Goal: Use online tool/utility: Utilize a website feature to perform a specific function

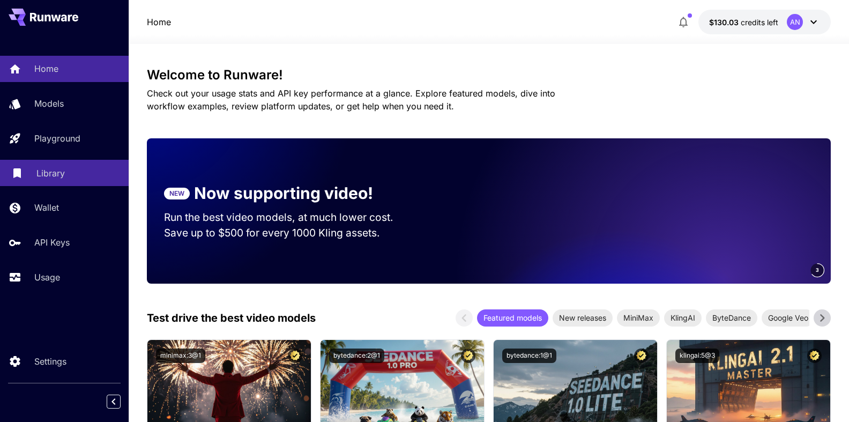
click at [44, 171] on p "Library" at bounding box center [50, 173] width 28 height 13
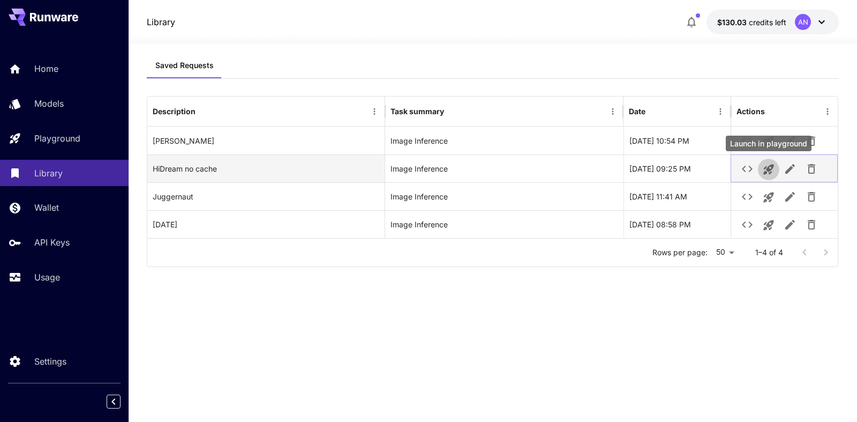
click at [767, 167] on icon "Launch in playground" at bounding box center [768, 169] width 10 height 10
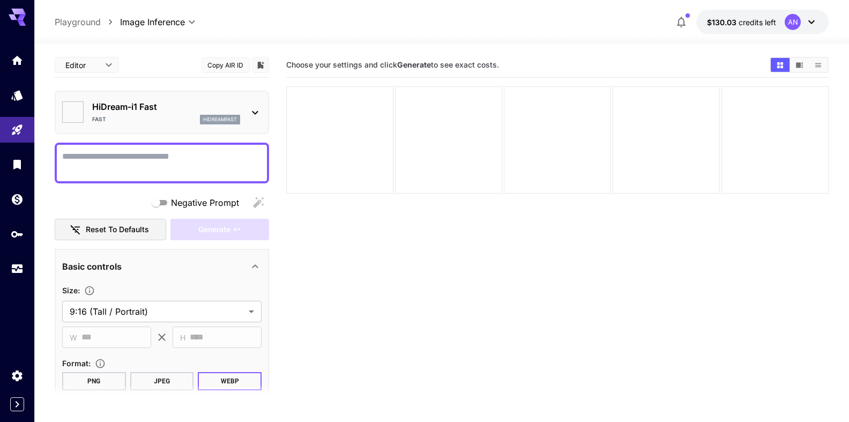
type input "*******"
click at [128, 157] on textarea "Negative Prompt" at bounding box center [161, 163] width 199 height 26
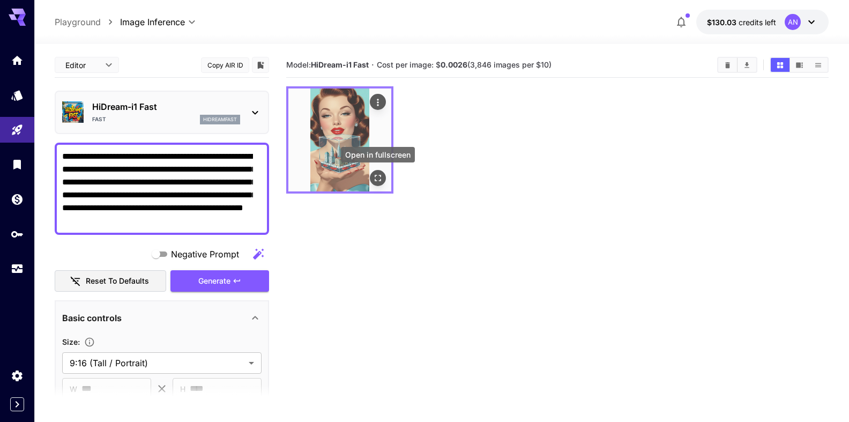
type textarea "**********"
click at [380, 181] on icon "Open in fullscreen" at bounding box center [377, 178] width 6 height 6
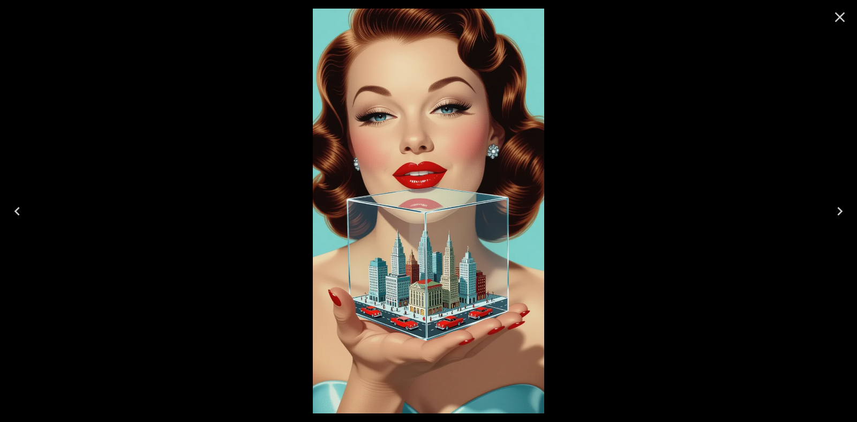
click at [837, 20] on icon "Close" at bounding box center [840, 17] width 10 height 10
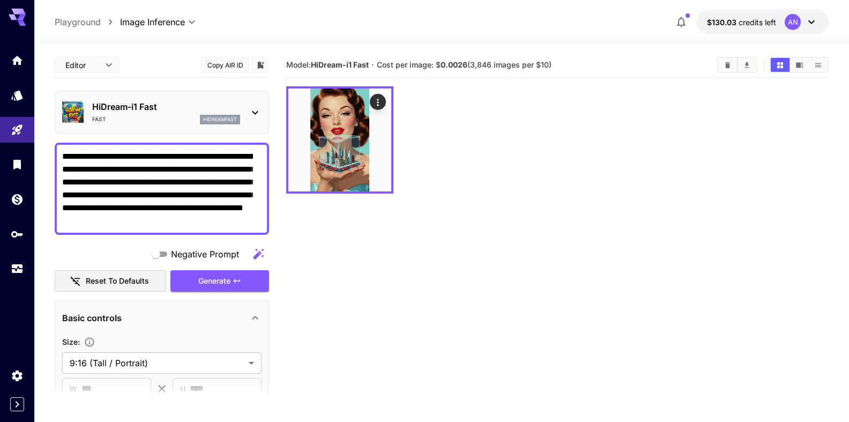
drag, startPoint x: 62, startPoint y: 221, endPoint x: 318, endPoint y: 222, distance: 256.1
click at [120, 110] on p "HiDream-i1 Fast" at bounding box center [166, 106] width 148 height 13
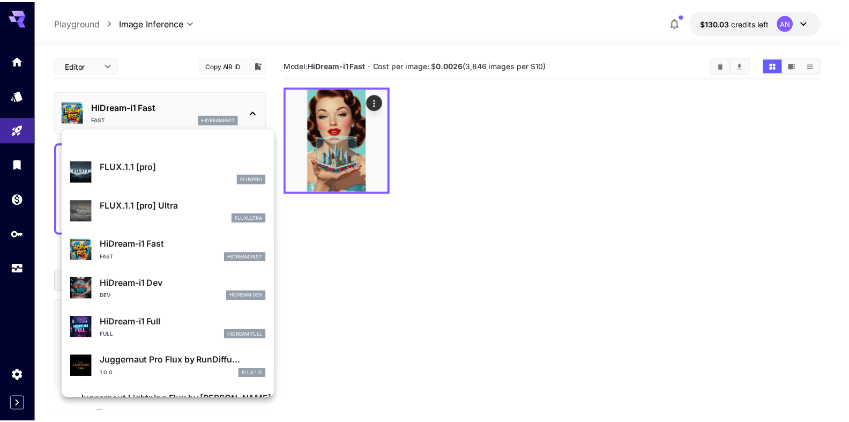
scroll to position [749, 0]
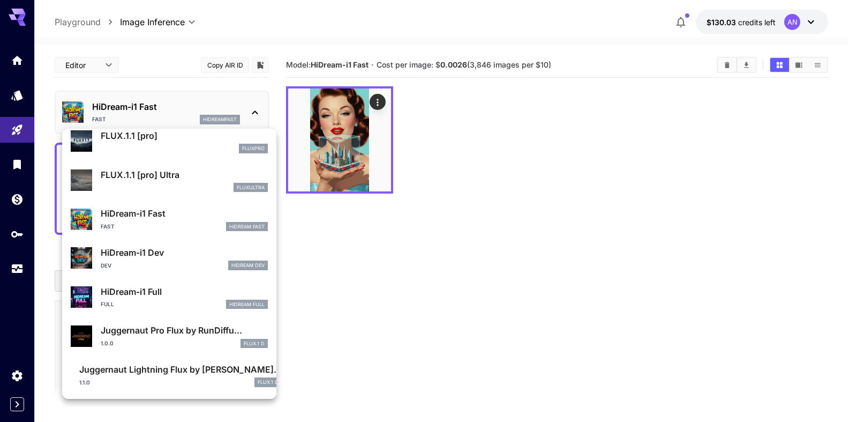
click at [161, 372] on p "Juggernaut Lightning Flux by [PERSON_NAME]..." at bounding box center [180, 369] width 202 height 13
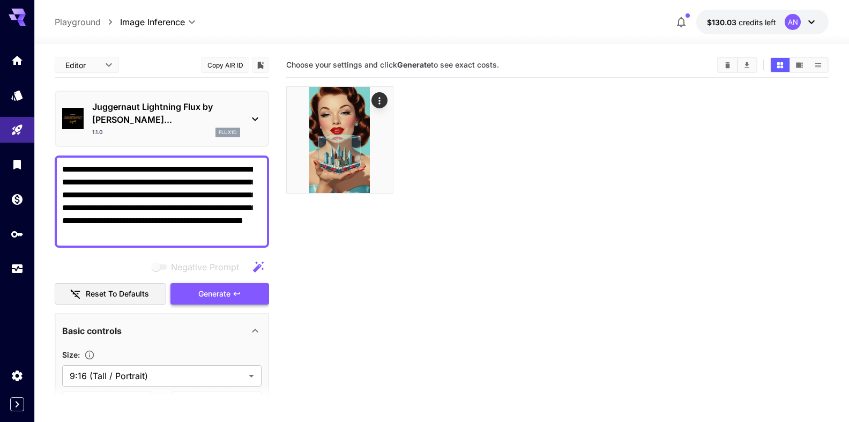
click at [203, 298] on span "Generate" at bounding box center [214, 293] width 32 height 13
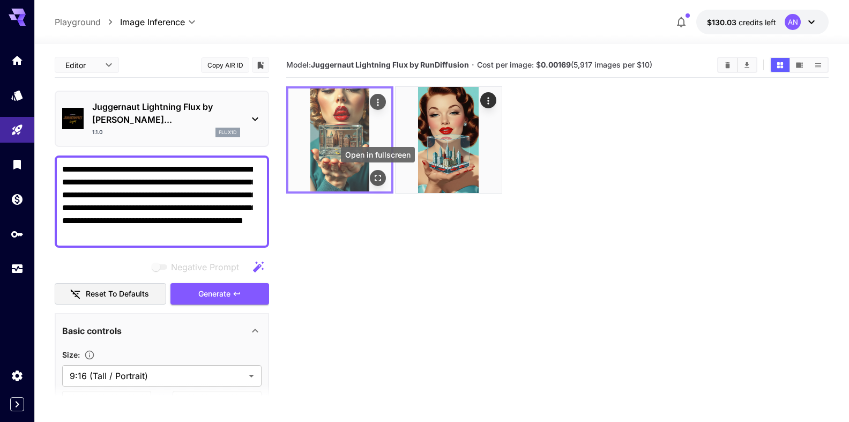
click at [379, 180] on icon "Open in fullscreen" at bounding box center [377, 177] width 11 height 11
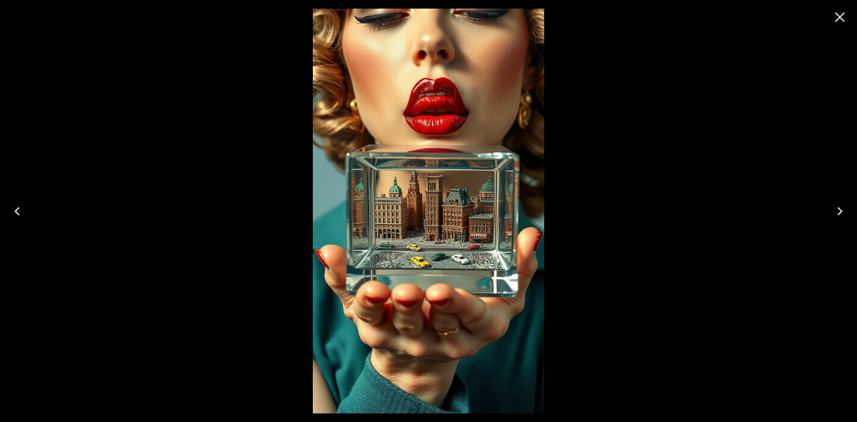
click at [838, 20] on icon "Close" at bounding box center [839, 17] width 17 height 17
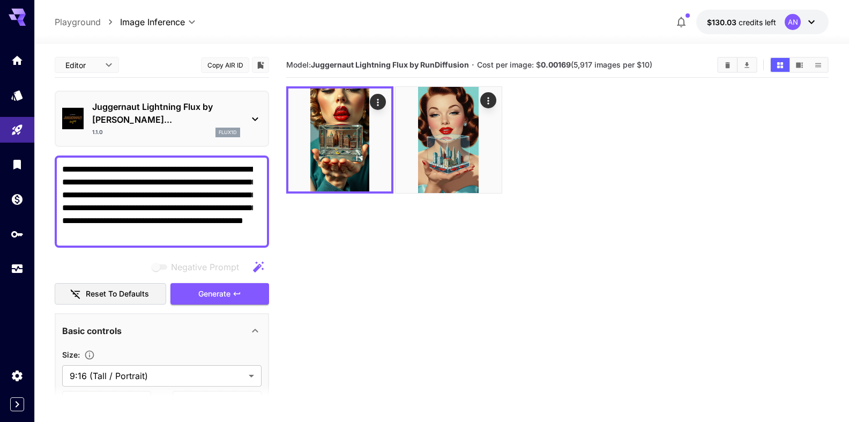
click at [146, 114] on p "Juggernaut Lightning Flux by [PERSON_NAME]..." at bounding box center [166, 113] width 148 height 26
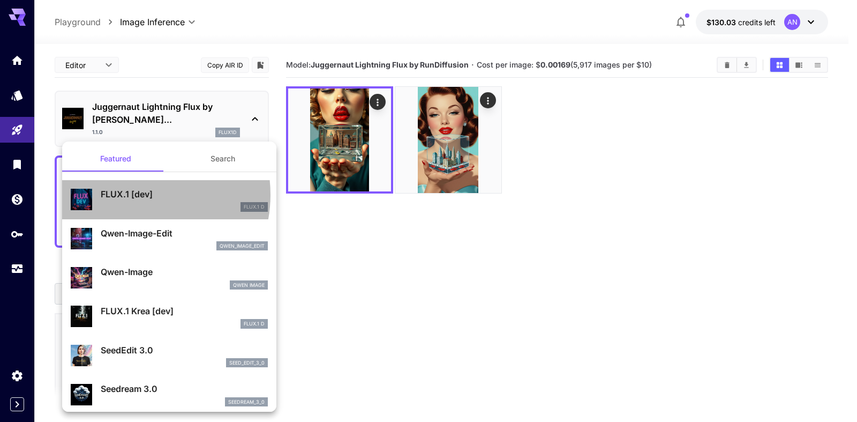
click at [132, 194] on p "FLUX.1 [dev]" at bounding box center [184, 193] width 167 height 13
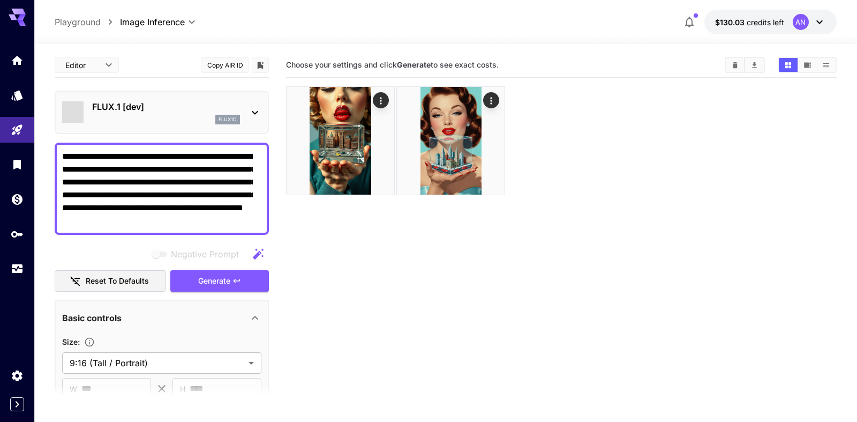
type input "**"
type input "***"
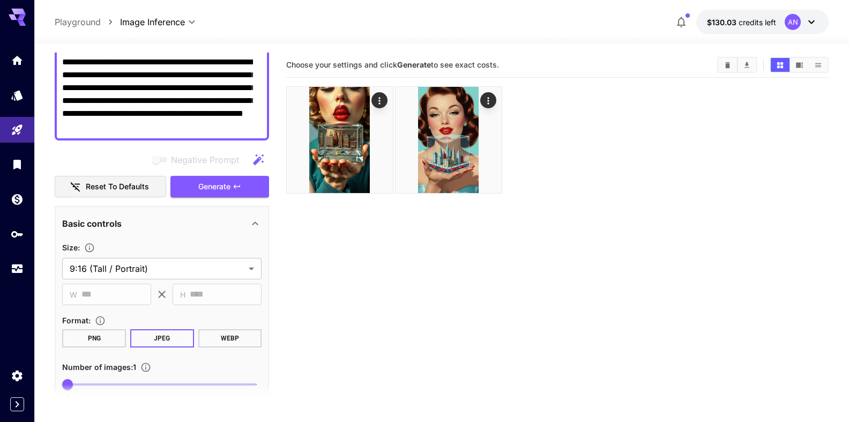
scroll to position [122, 0]
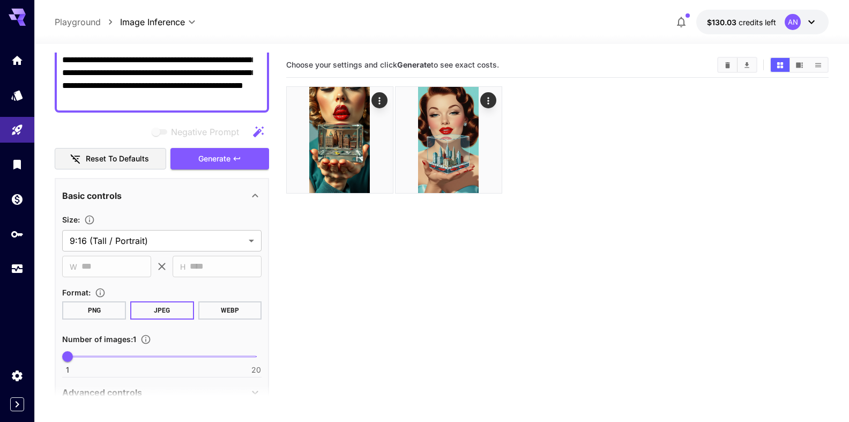
click at [223, 310] on button "WEBP" at bounding box center [230, 310] width 64 height 18
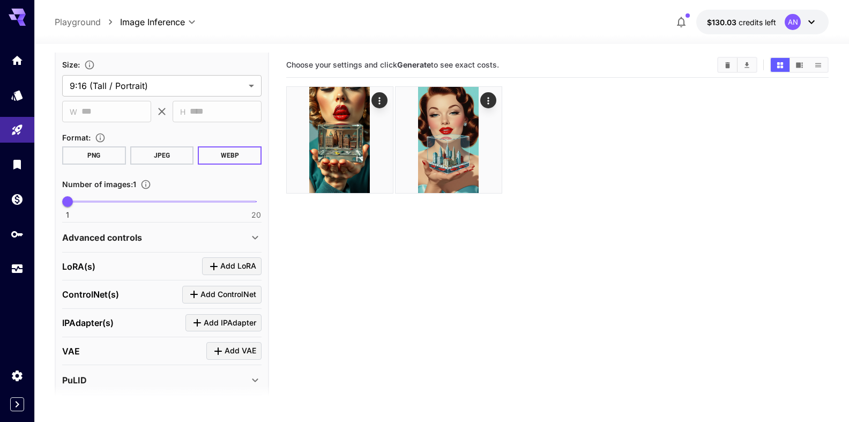
scroll to position [347, 0]
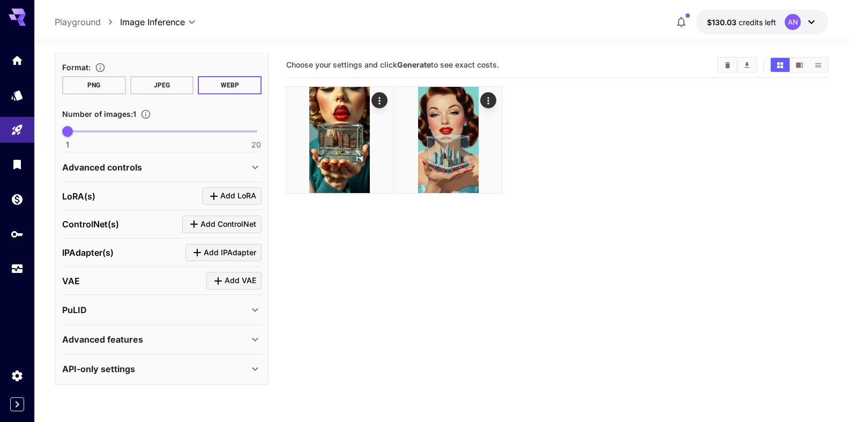
click at [126, 341] on p "Advanced features" at bounding box center [102, 339] width 81 height 13
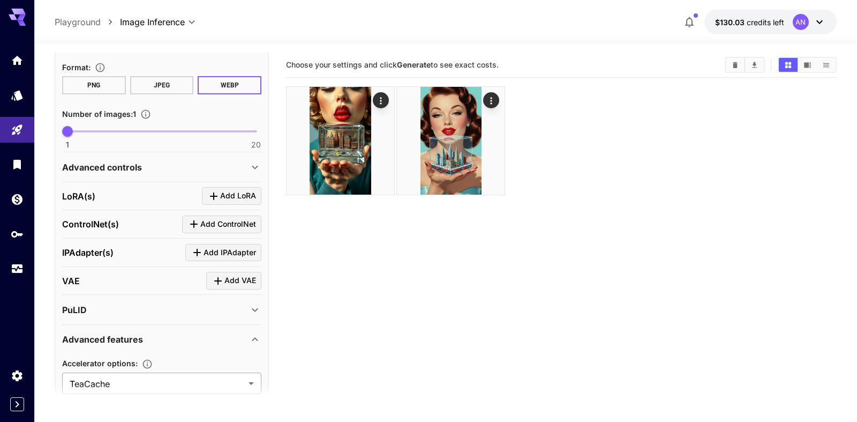
click at [103, 381] on body "**********" at bounding box center [428, 253] width 857 height 506
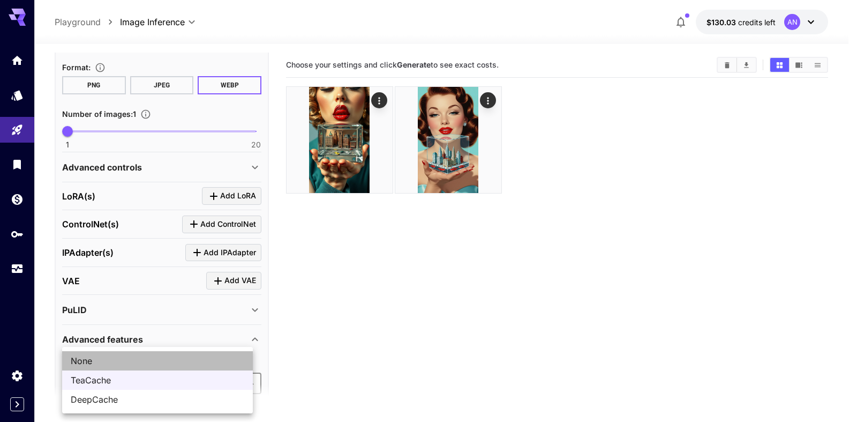
click at [97, 361] on span "None" at bounding box center [158, 360] width 174 height 13
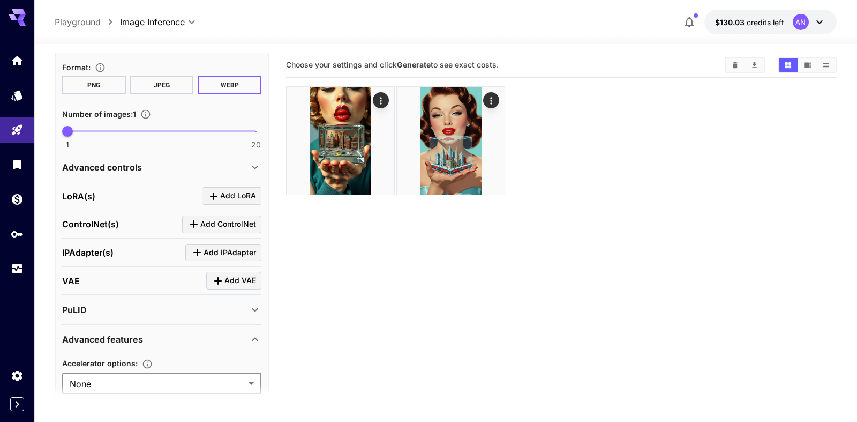
type input "****"
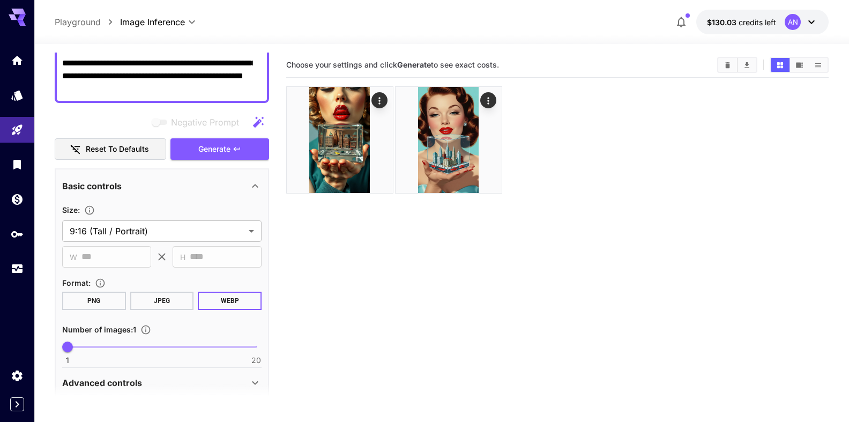
scroll to position [103, 0]
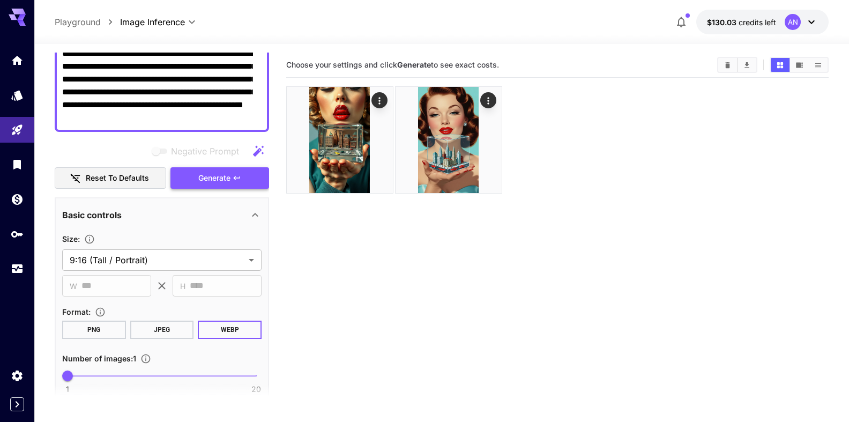
click at [212, 184] on span "Generate" at bounding box center [214, 177] width 32 height 13
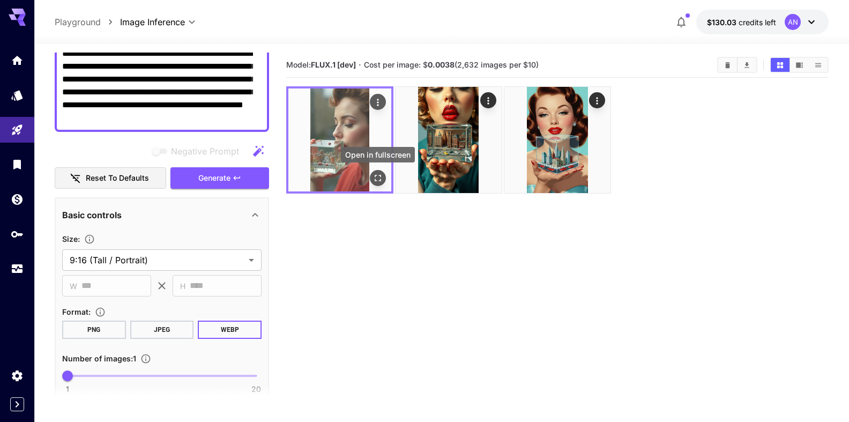
click at [379, 178] on icon "Open in fullscreen" at bounding box center [377, 177] width 11 height 11
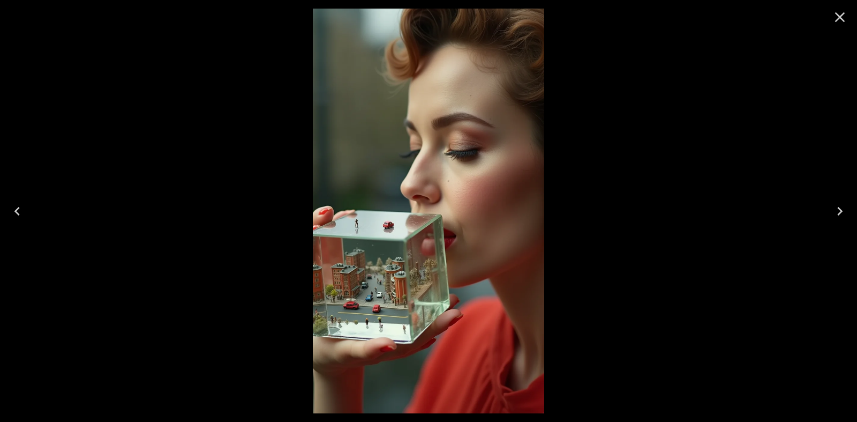
drag, startPoint x: 838, startPoint y: 13, endPoint x: 828, endPoint y: 14, distance: 10.2
click at [837, 13] on icon "Close" at bounding box center [839, 17] width 17 height 17
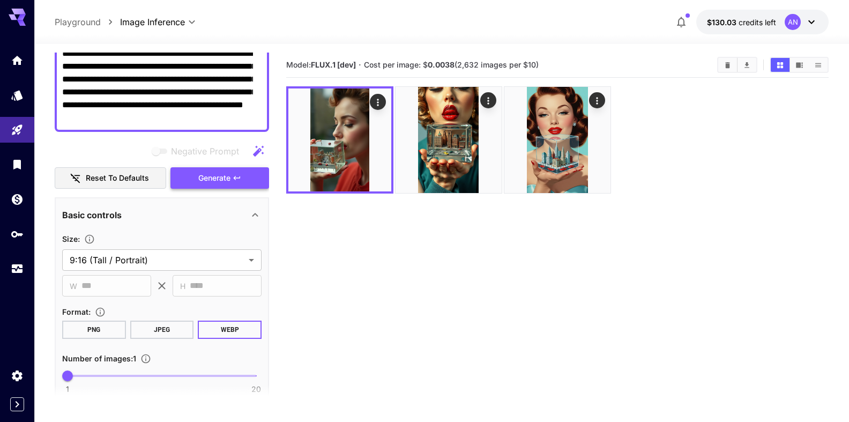
click at [215, 175] on span "Generate" at bounding box center [214, 177] width 32 height 13
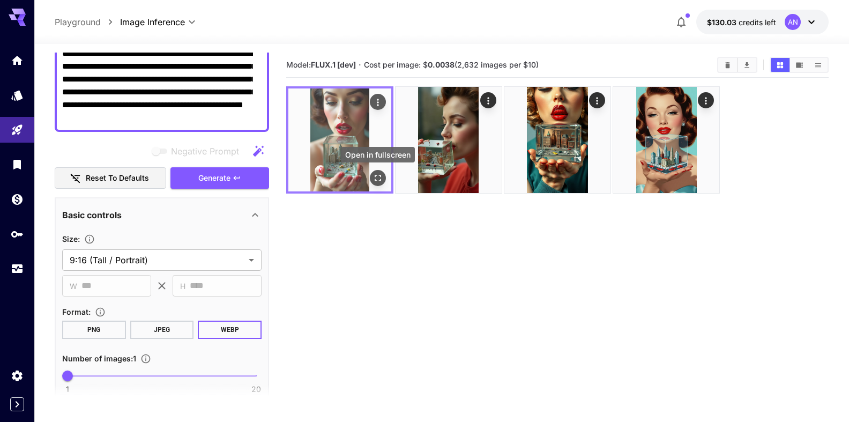
click at [377, 185] on button "Open in fullscreen" at bounding box center [378, 178] width 16 height 16
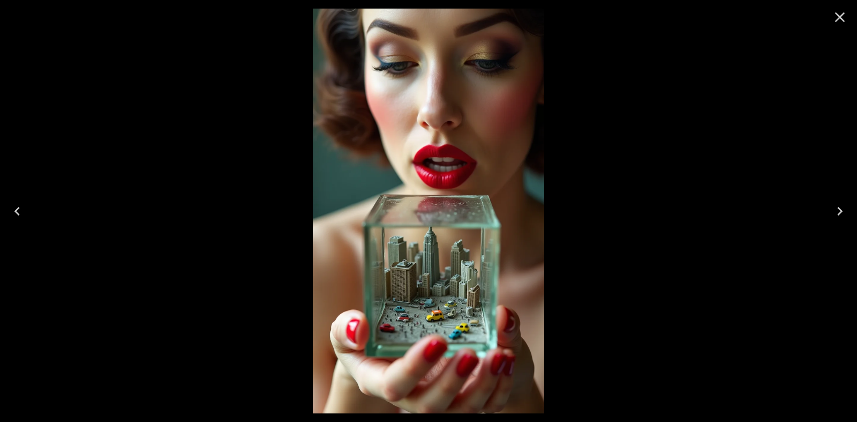
click at [835, 18] on icon "Close" at bounding box center [839, 17] width 17 height 17
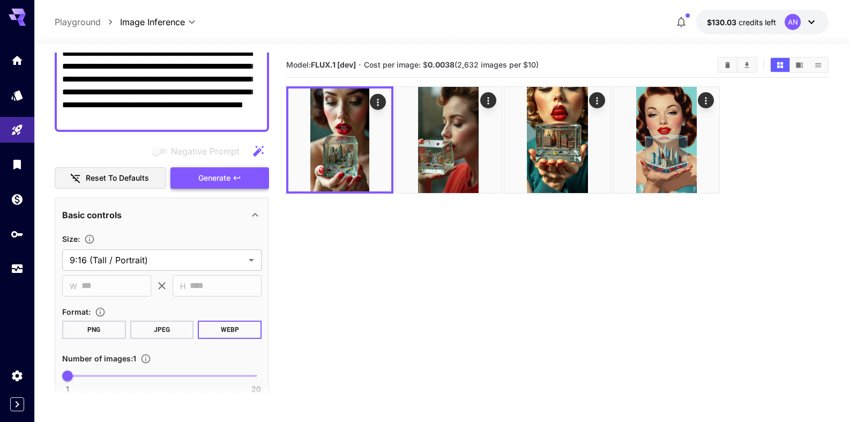
click at [216, 175] on span "Generate" at bounding box center [214, 177] width 32 height 13
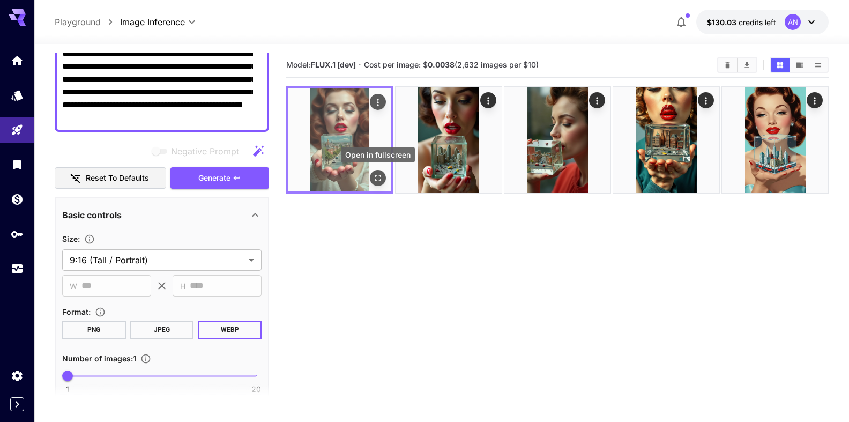
click at [379, 178] on icon "Open in fullscreen" at bounding box center [377, 177] width 11 height 11
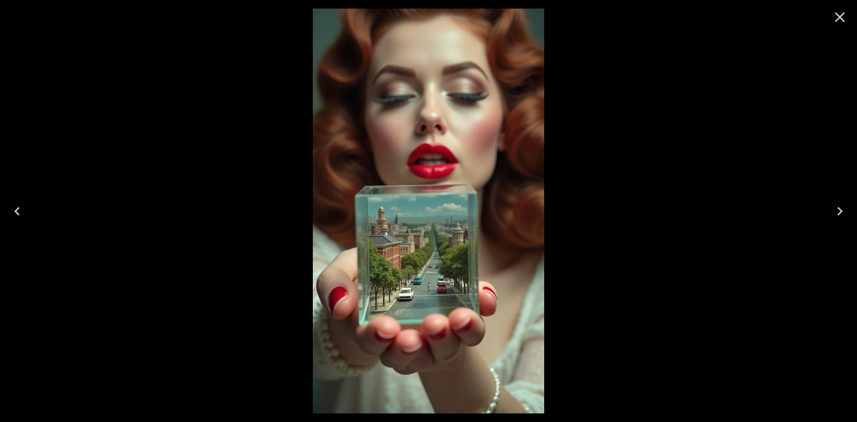
click at [843, 15] on icon "Close" at bounding box center [839, 17] width 17 height 17
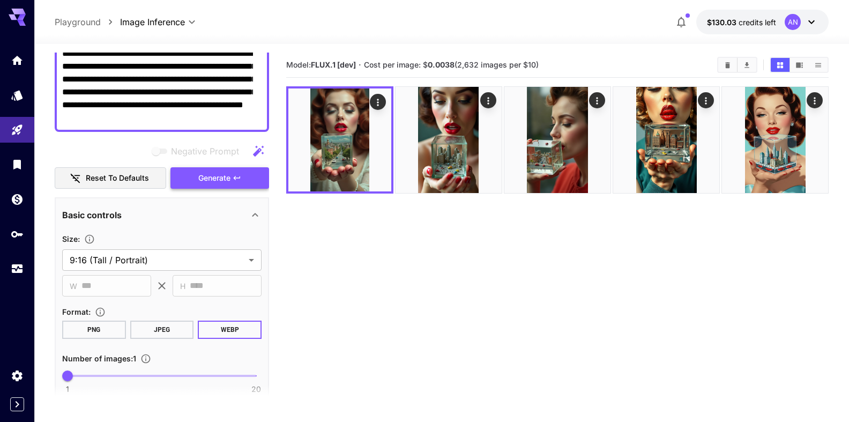
click at [198, 176] on span "Generate" at bounding box center [214, 177] width 32 height 13
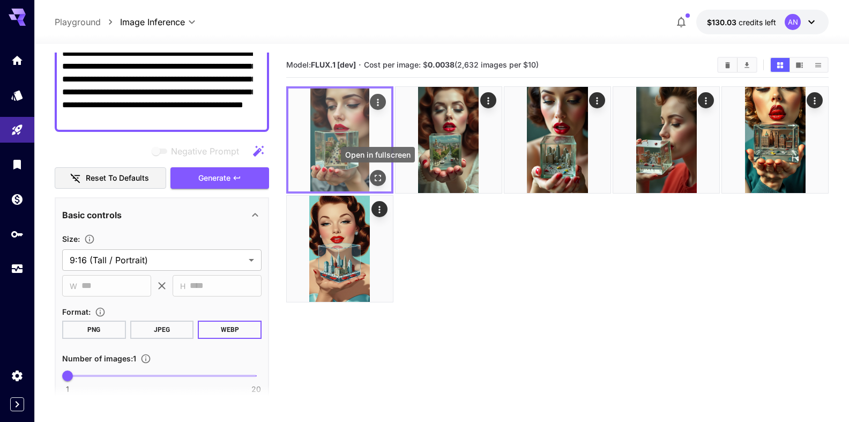
click at [374, 176] on icon "Open in fullscreen" at bounding box center [377, 177] width 11 height 11
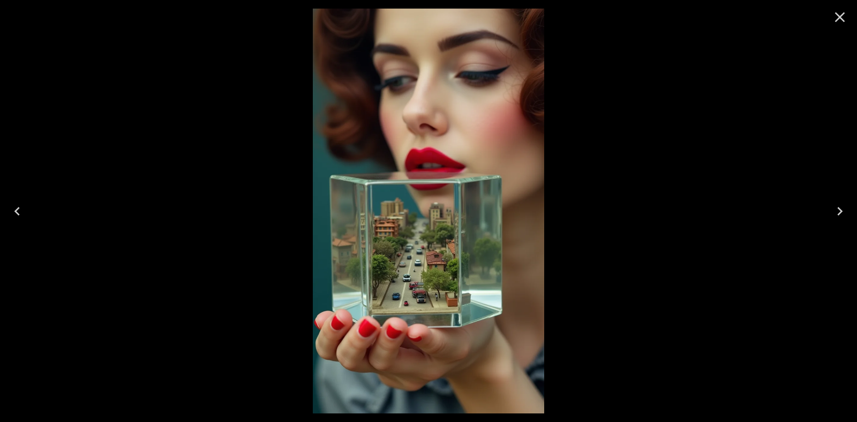
click at [845, 19] on icon "Close" at bounding box center [839, 17] width 17 height 17
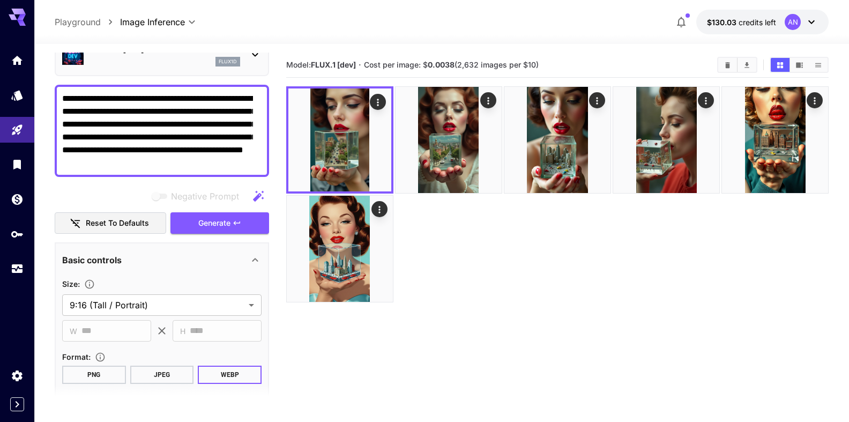
scroll to position [0, 0]
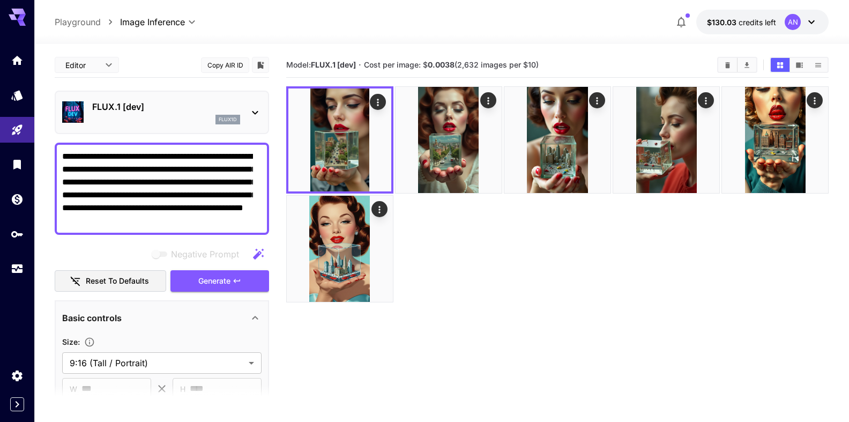
click at [126, 109] on p "FLUX.1 [dev]" at bounding box center [166, 106] width 148 height 13
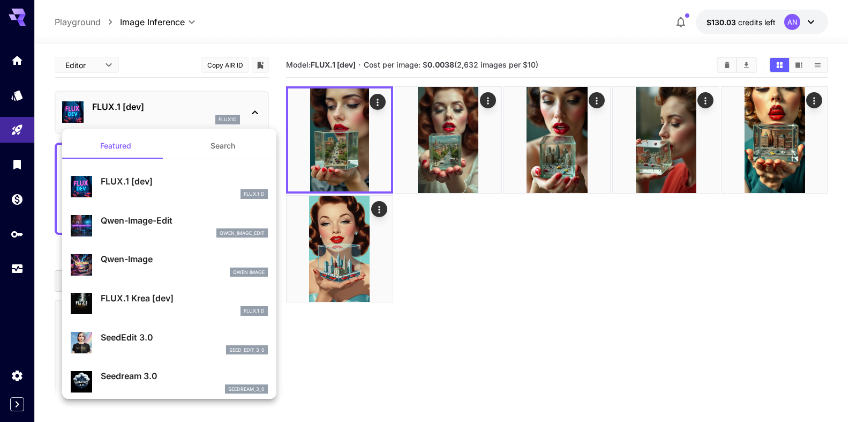
click at [140, 264] on p "Qwen-Image" at bounding box center [184, 258] width 167 height 13
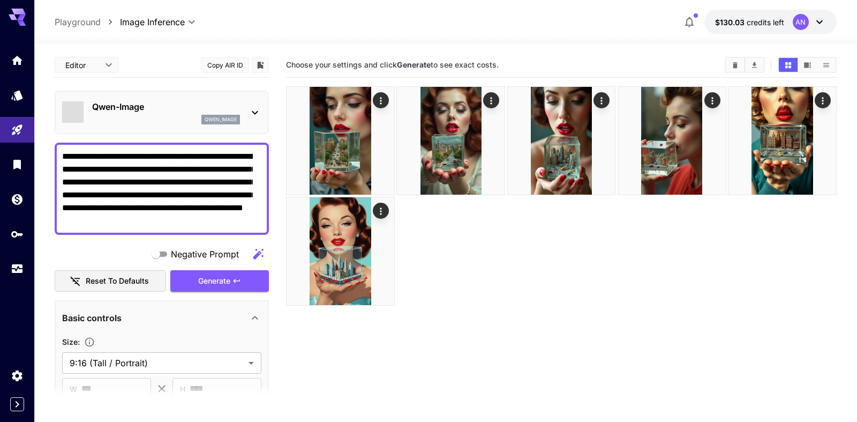
type input "**"
type input "***"
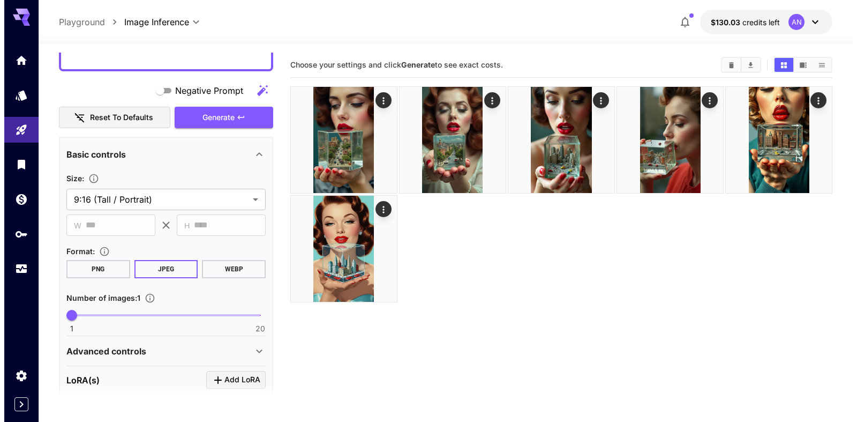
scroll to position [183, 0]
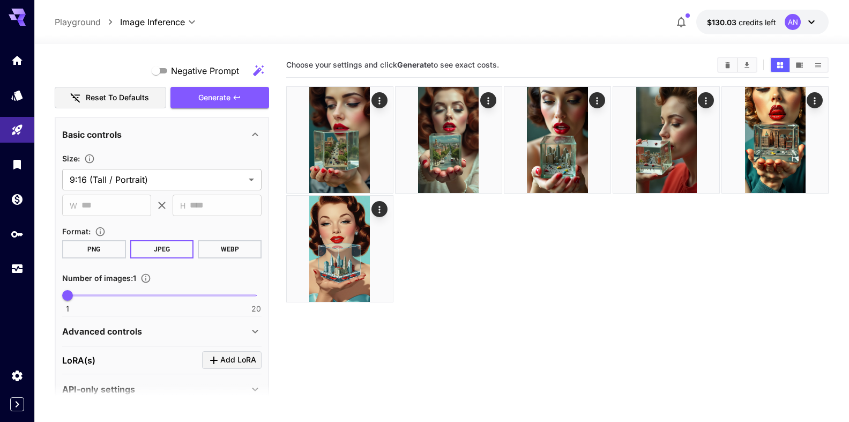
click at [246, 236] on div "Format :" at bounding box center [161, 230] width 199 height 13
click at [221, 256] on button "WEBP" at bounding box center [230, 249] width 64 height 18
click at [204, 103] on span "Generate" at bounding box center [214, 97] width 32 height 13
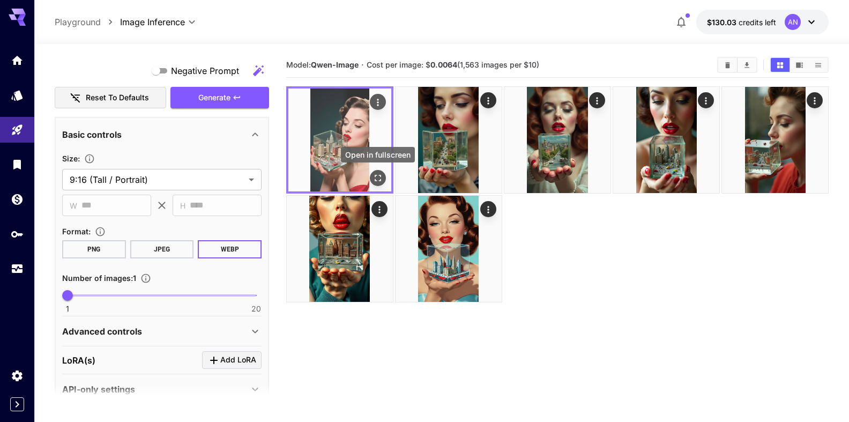
click at [379, 173] on icon "Open in fullscreen" at bounding box center [377, 177] width 11 height 11
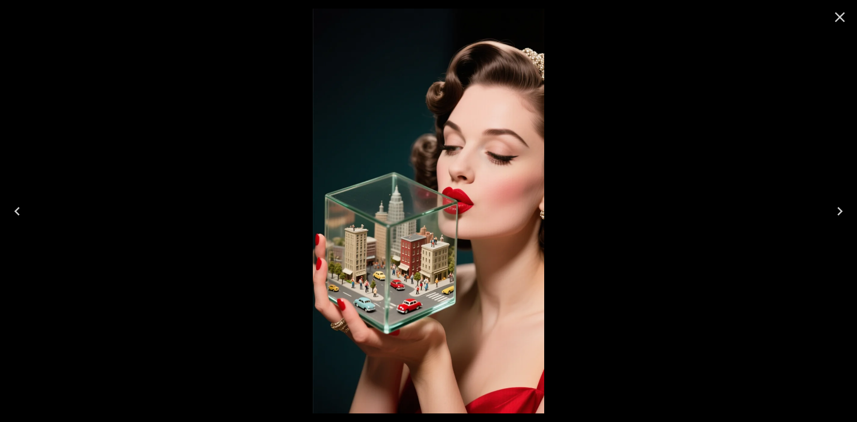
click at [835, 19] on icon "Close" at bounding box center [839, 17] width 17 height 17
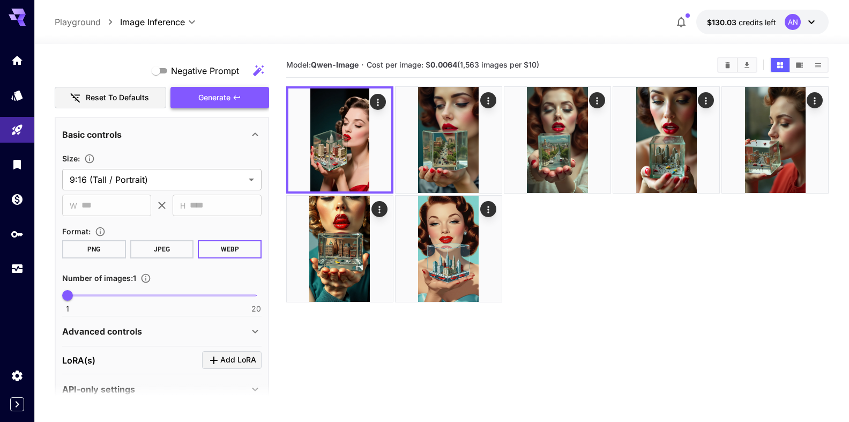
click at [210, 96] on span "Generate" at bounding box center [214, 97] width 32 height 13
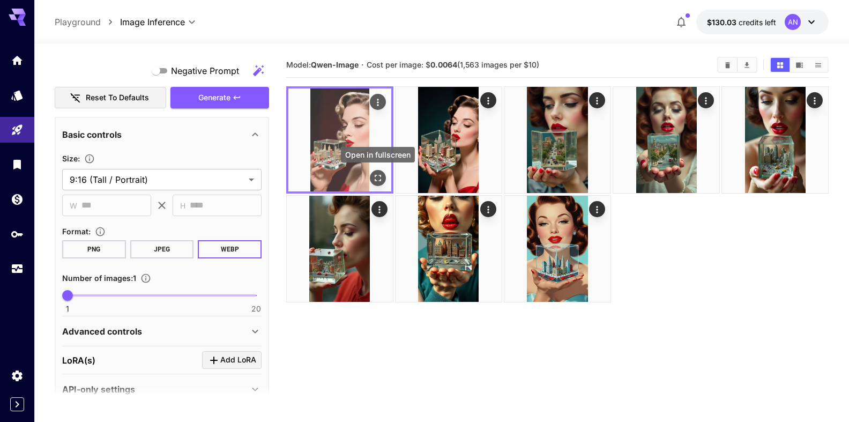
click at [379, 174] on icon "Open in fullscreen" at bounding box center [377, 177] width 11 height 11
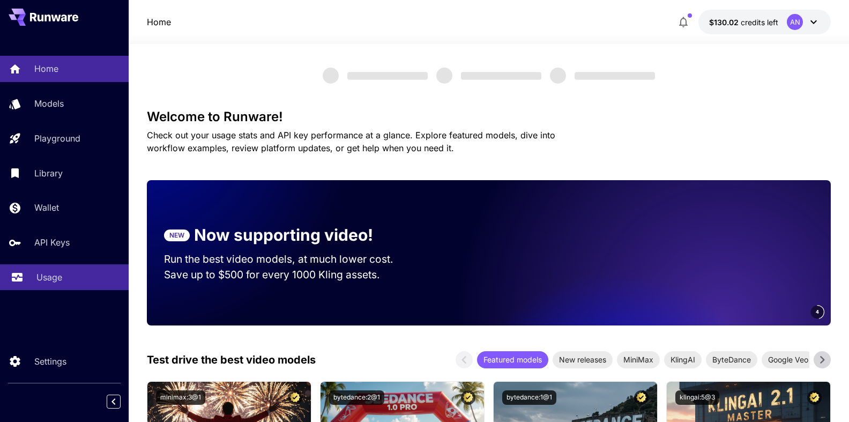
click at [44, 282] on p "Usage" at bounding box center [49, 277] width 26 height 13
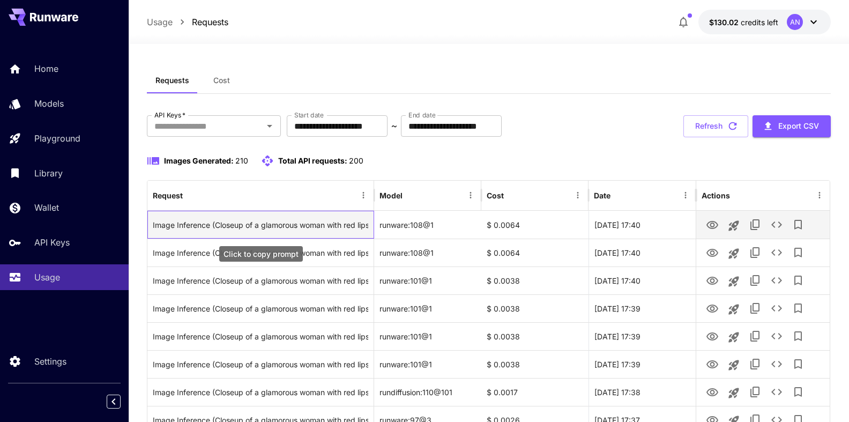
click at [239, 224] on div "Image Inference (Closeup of a glamorous woman with red lipstick and elaborate 1…" at bounding box center [261, 224] width 216 height 27
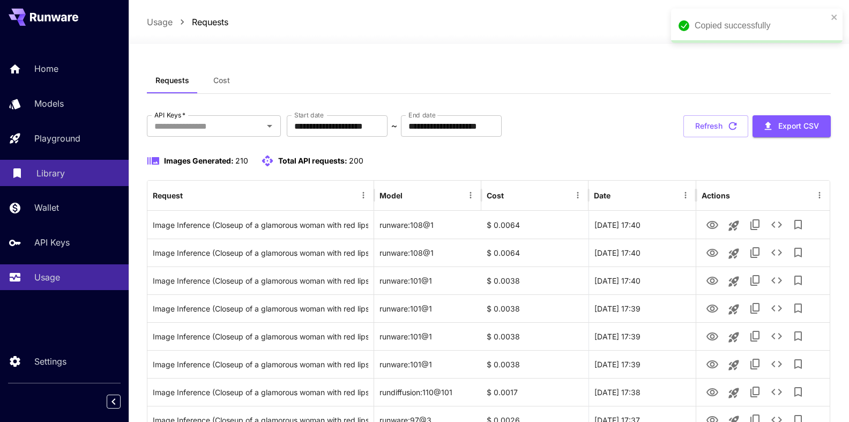
click at [55, 175] on p "Library" at bounding box center [50, 173] width 28 height 13
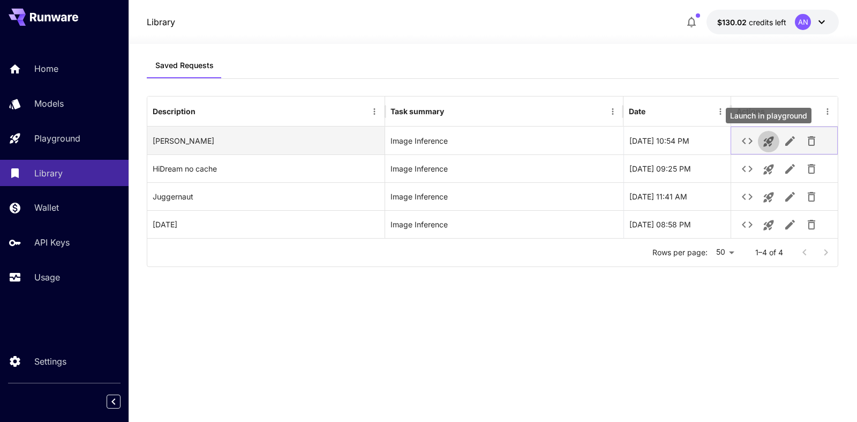
click at [771, 141] on icon "Launch in playground" at bounding box center [768, 142] width 10 height 10
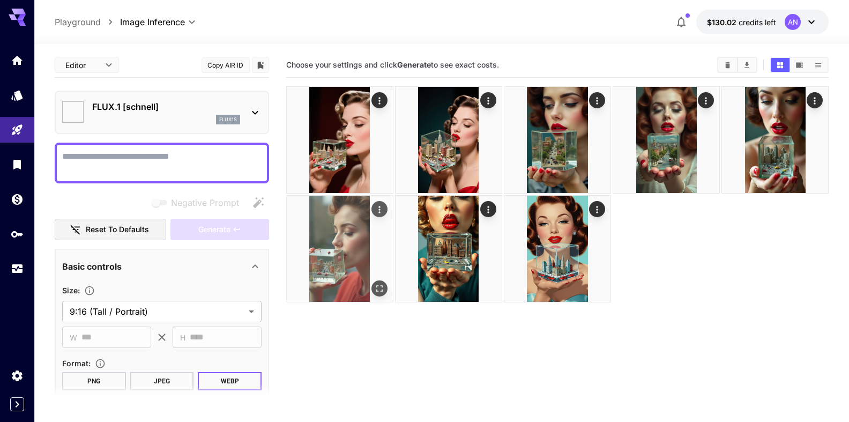
type input "**********"
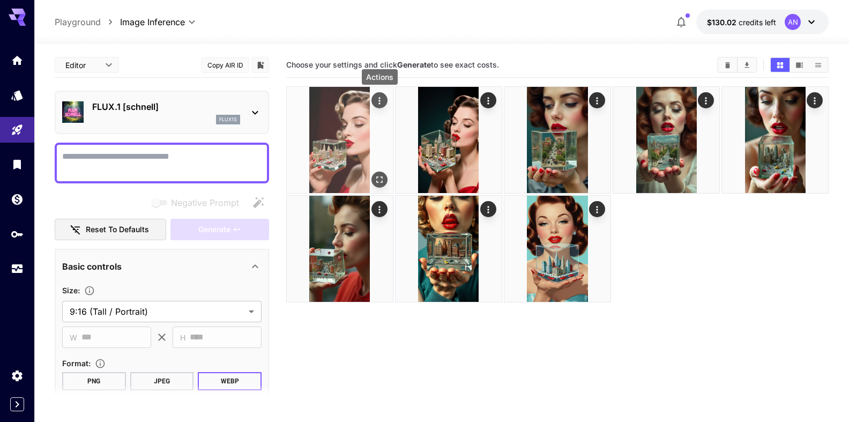
click at [378, 103] on icon "Actions" at bounding box center [379, 100] width 11 height 11
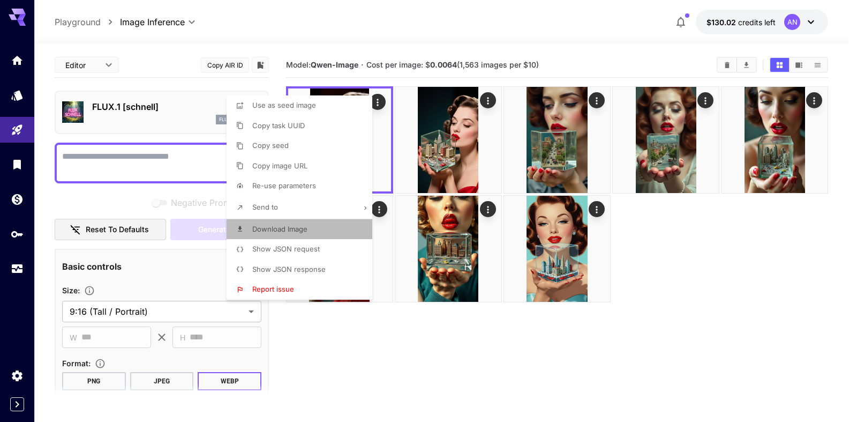
click at [300, 227] on span "Download Image" at bounding box center [279, 228] width 55 height 9
click at [119, 157] on div at bounding box center [428, 211] width 857 height 422
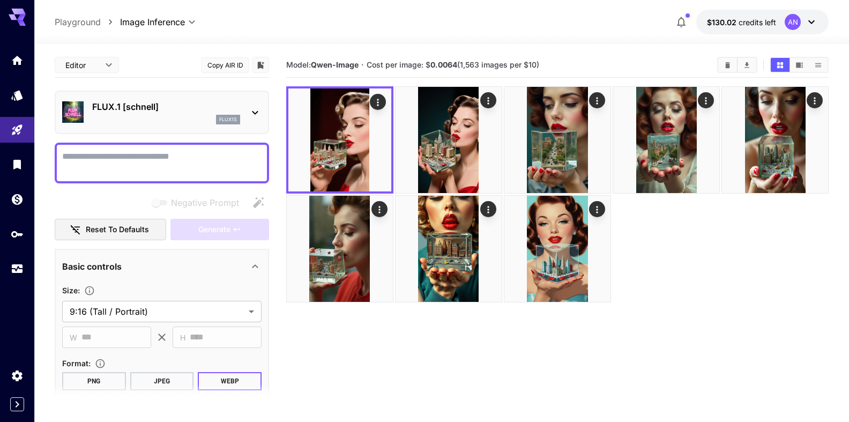
drag, startPoint x: 124, startPoint y: 156, endPoint x: 130, endPoint y: 155, distance: 5.9
paste textarea "**********"
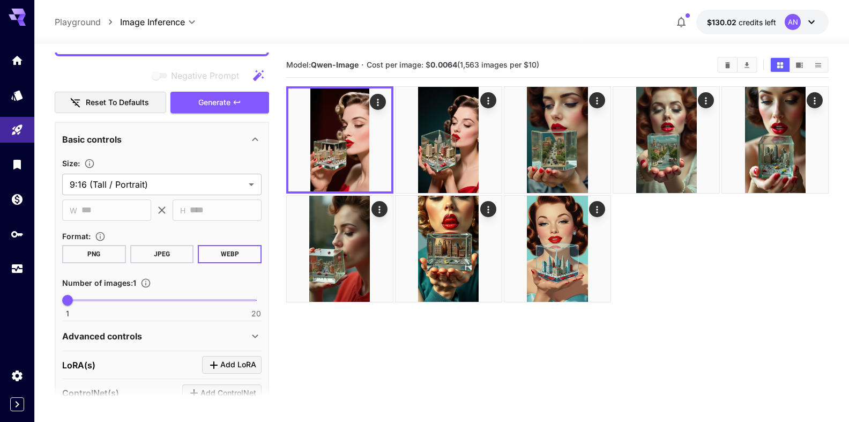
scroll to position [289, 0]
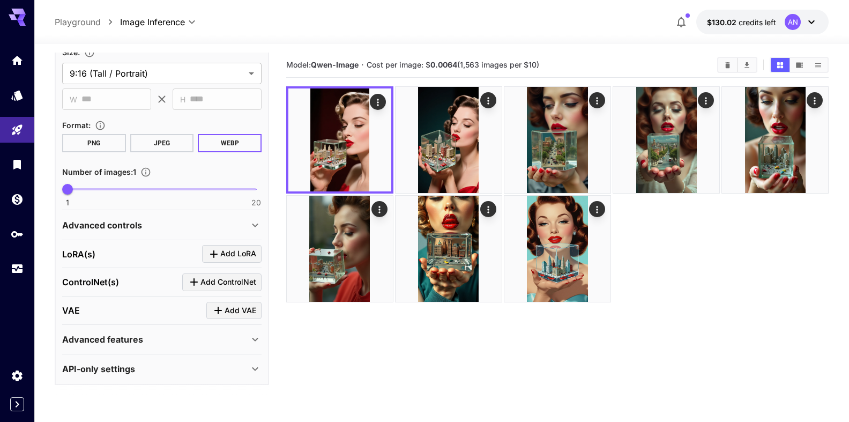
type textarea "**********"
click at [125, 341] on p "Advanced features" at bounding box center [102, 339] width 81 height 13
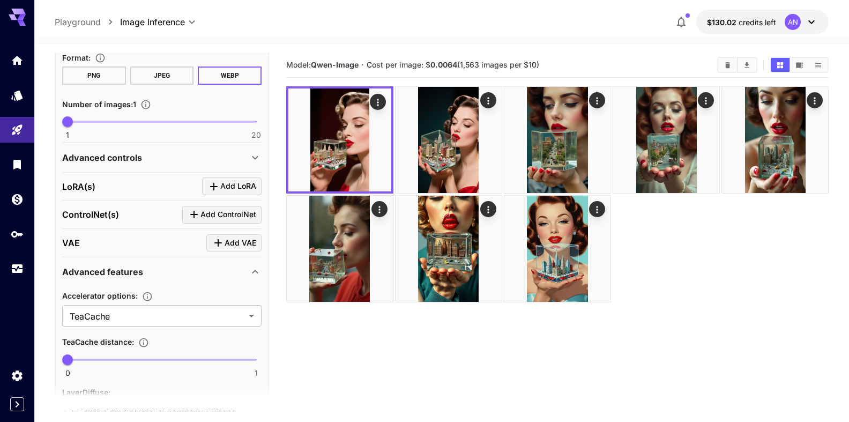
scroll to position [411, 0]
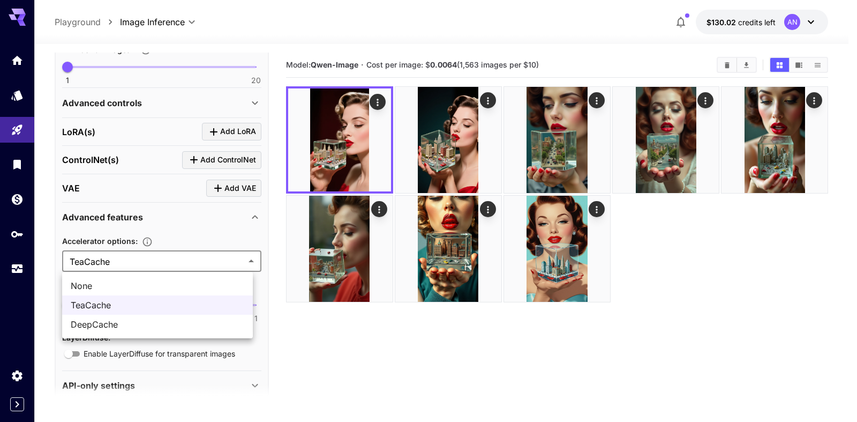
click at [99, 262] on body "**********" at bounding box center [428, 253] width 857 height 506
click at [92, 282] on span "None" at bounding box center [158, 285] width 174 height 13
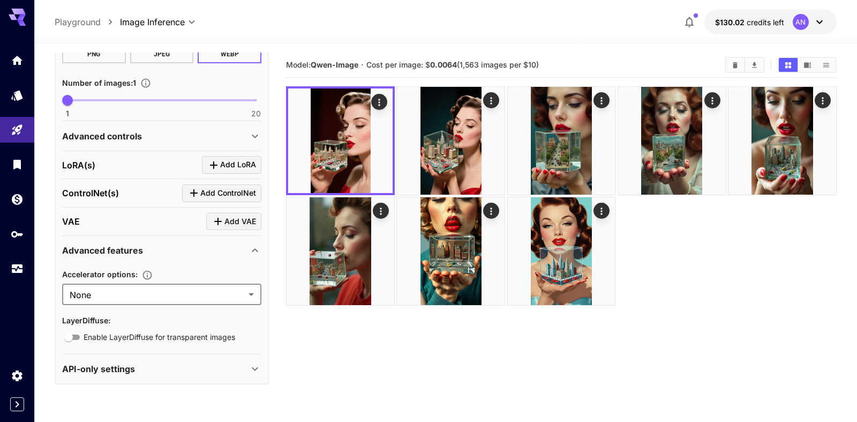
type input "****"
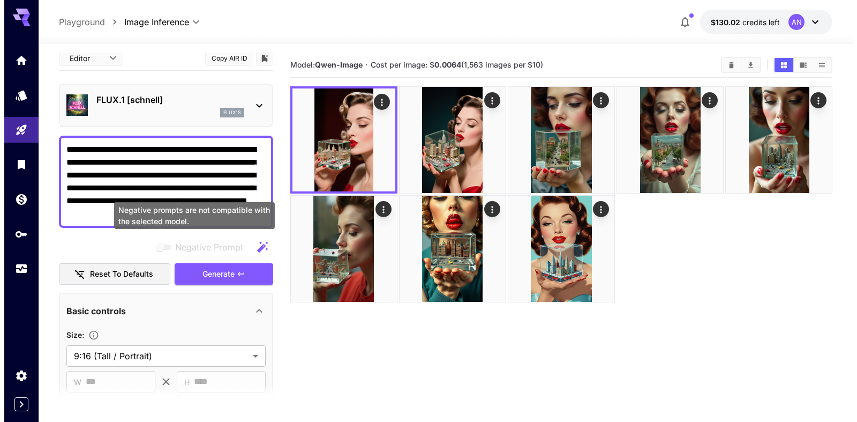
scroll to position [0, 0]
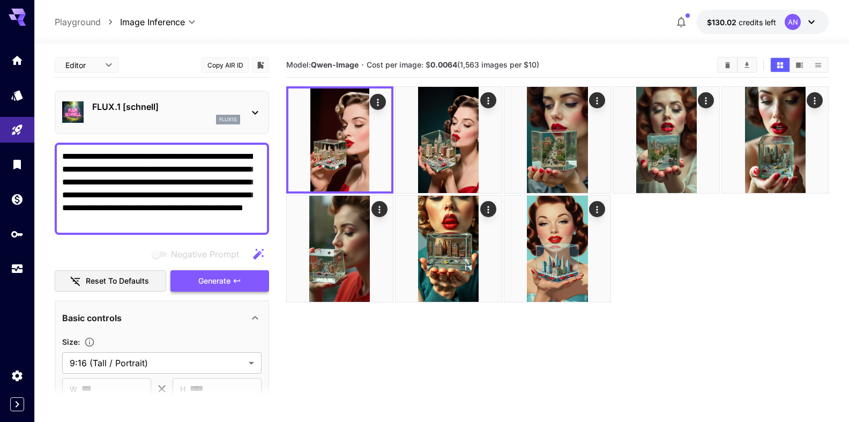
click at [209, 283] on span "Generate" at bounding box center [214, 280] width 32 height 13
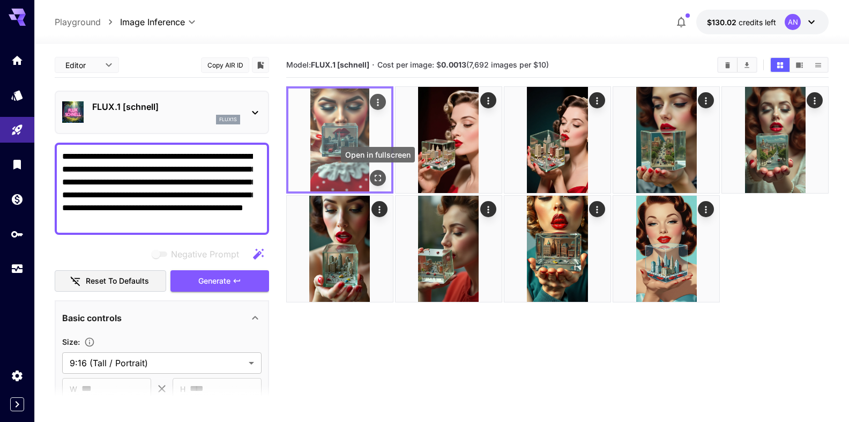
click at [377, 182] on icon "Open in fullscreen" at bounding box center [377, 177] width 11 height 11
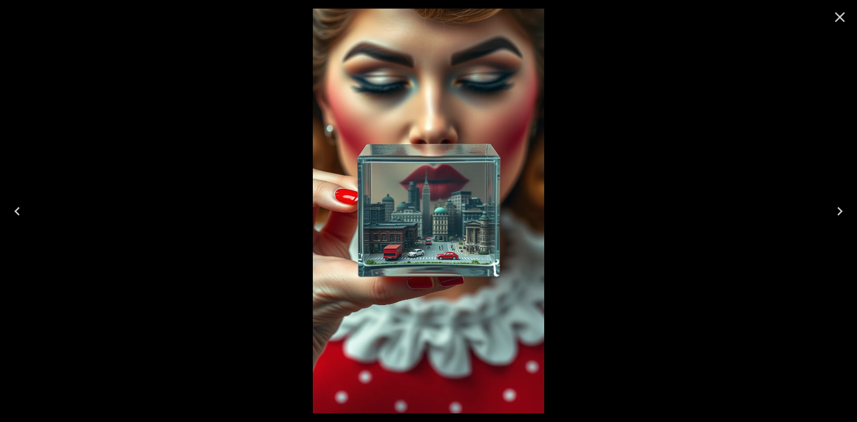
click at [836, 12] on icon "Close" at bounding box center [839, 17] width 17 height 17
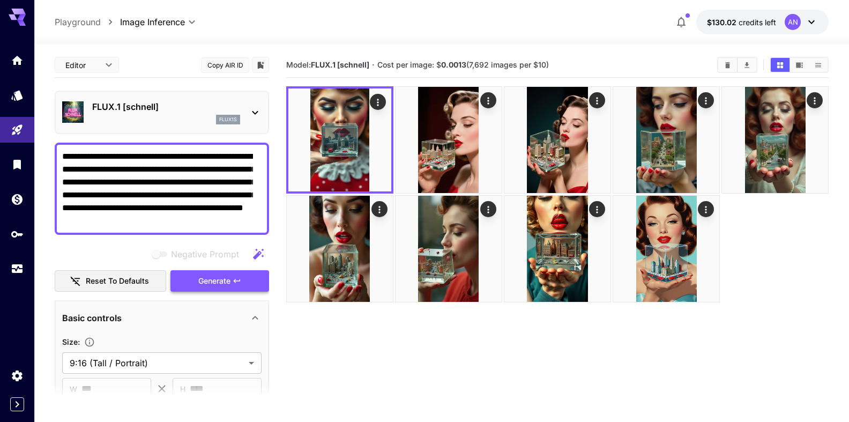
click at [198, 278] on span "Generate" at bounding box center [214, 280] width 32 height 13
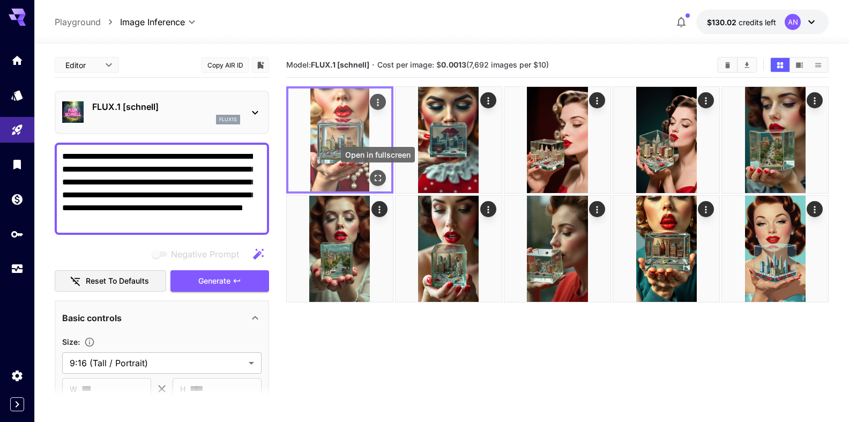
click at [380, 174] on icon "Open in fullscreen" at bounding box center [377, 177] width 11 height 11
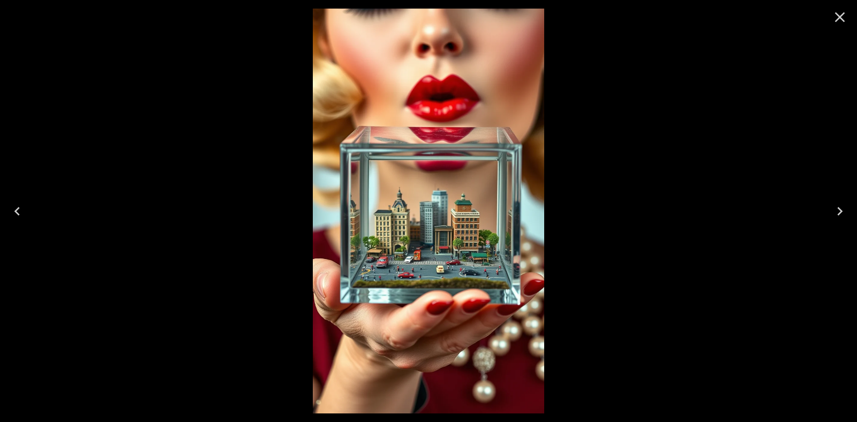
click at [847, 26] on button "Close" at bounding box center [840, 17] width 26 height 26
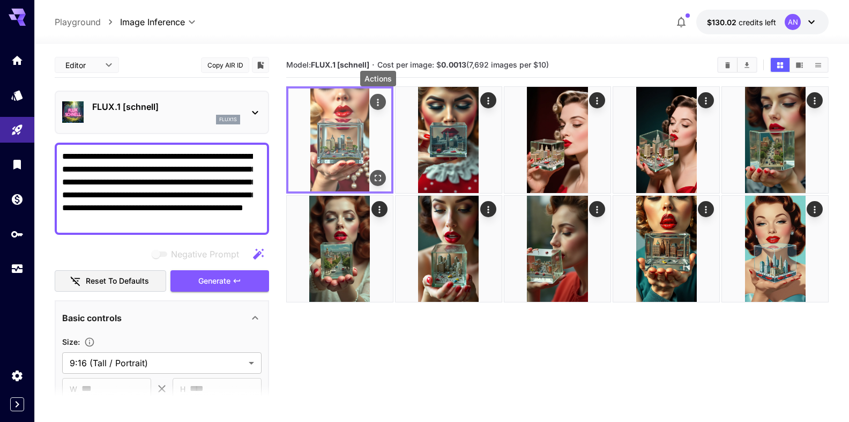
click at [376, 104] on icon "Actions" at bounding box center [377, 102] width 11 height 11
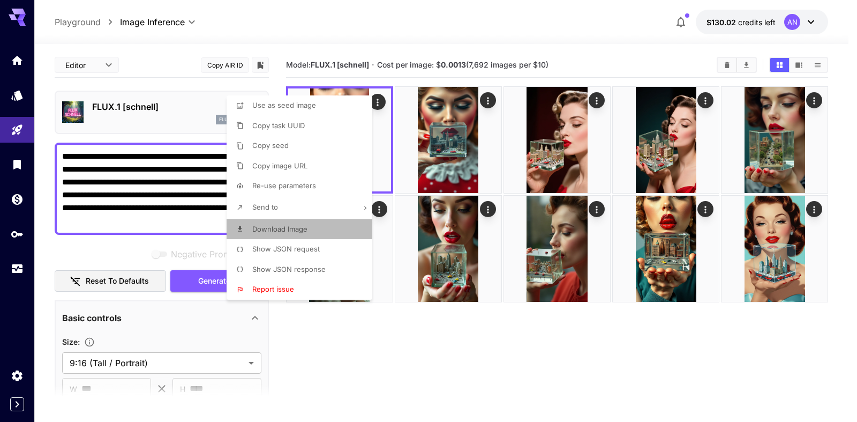
click at [283, 226] on span "Download Image" at bounding box center [279, 228] width 55 height 9
click at [112, 107] on div at bounding box center [428, 211] width 857 height 422
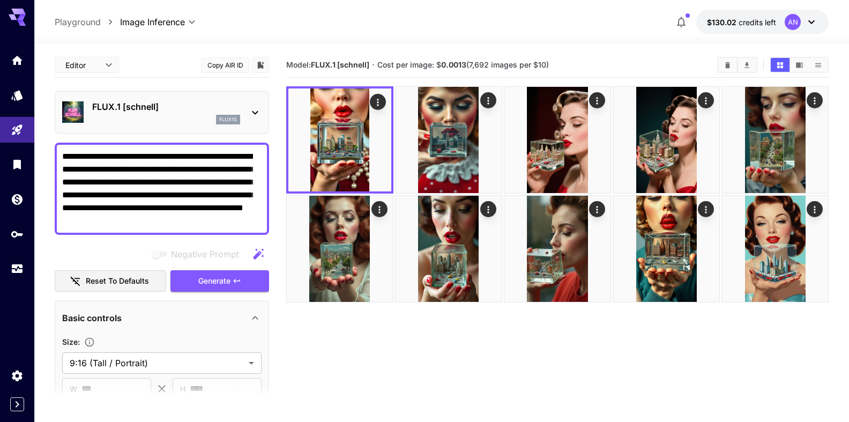
click at [129, 104] on p "FLUX.1 [schnell]" at bounding box center [166, 106] width 148 height 13
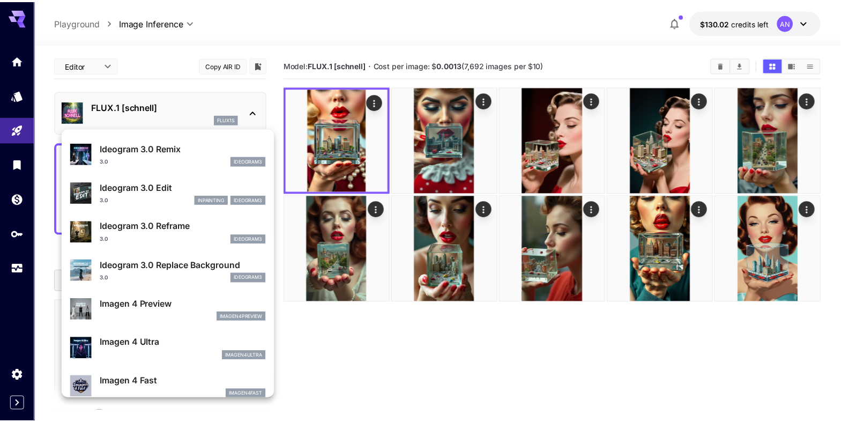
scroll to position [367, 0]
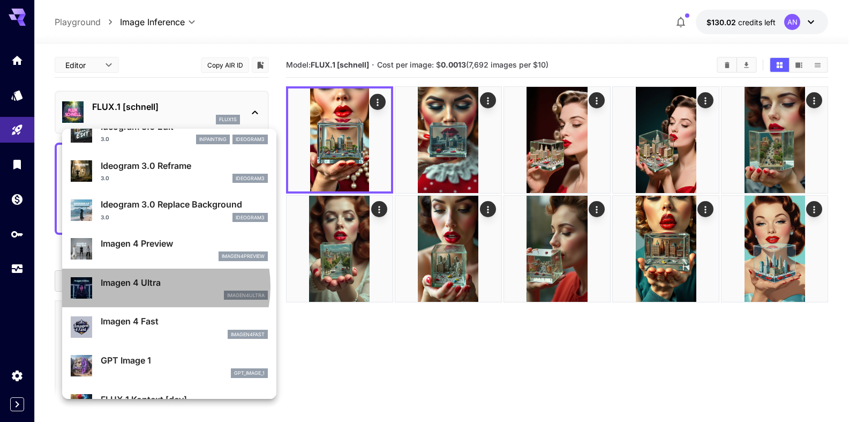
click at [152, 286] on p "Imagen 4 Ultra" at bounding box center [184, 282] width 167 height 13
type input "**********"
type input "****"
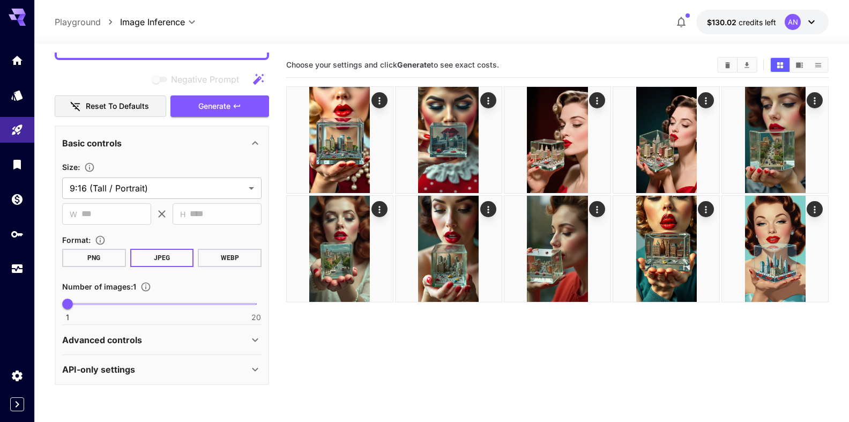
scroll to position [175, 0]
click at [223, 262] on button "WEBP" at bounding box center [230, 257] width 64 height 18
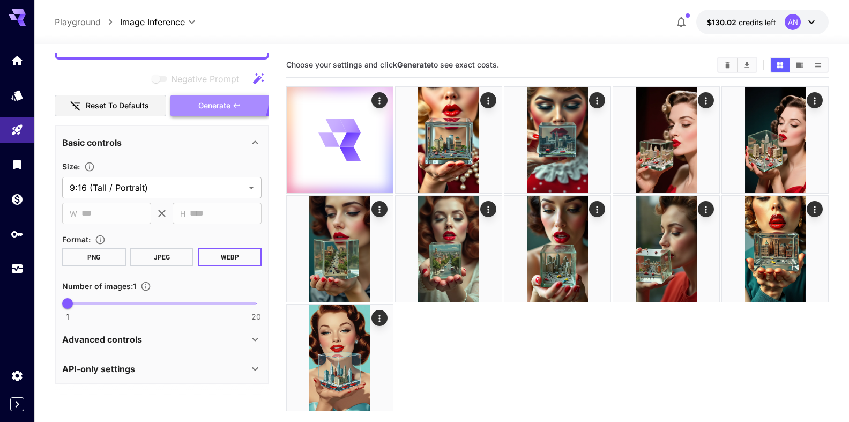
click at [212, 97] on button "Generate" at bounding box center [219, 106] width 99 height 22
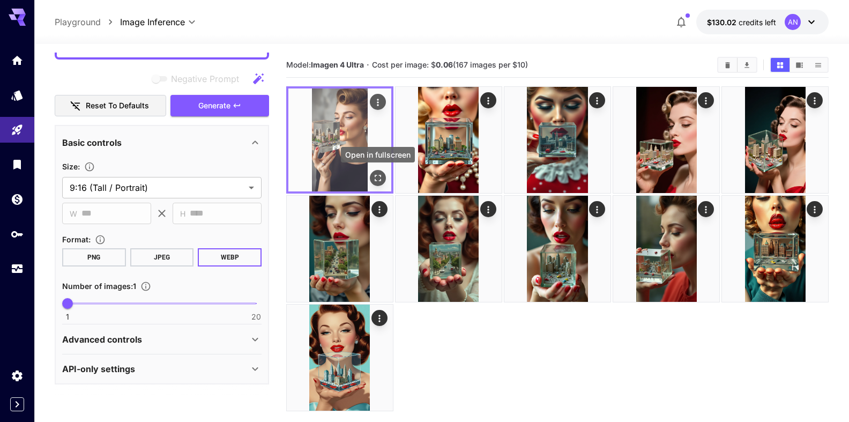
click at [377, 176] on icon "Open in fullscreen" at bounding box center [377, 177] width 11 height 11
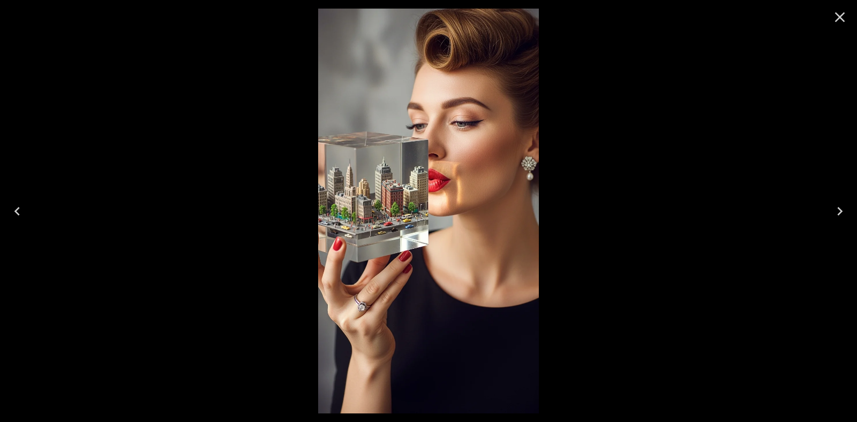
click at [834, 18] on icon "Close" at bounding box center [839, 17] width 17 height 17
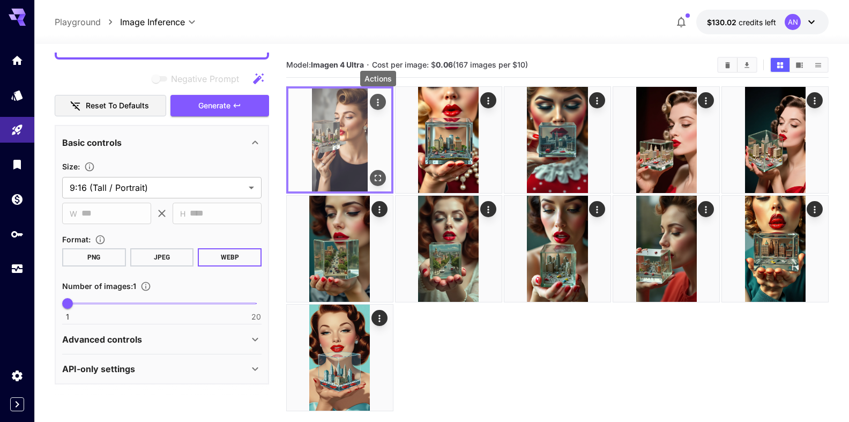
click at [375, 100] on icon "Actions" at bounding box center [377, 102] width 11 height 11
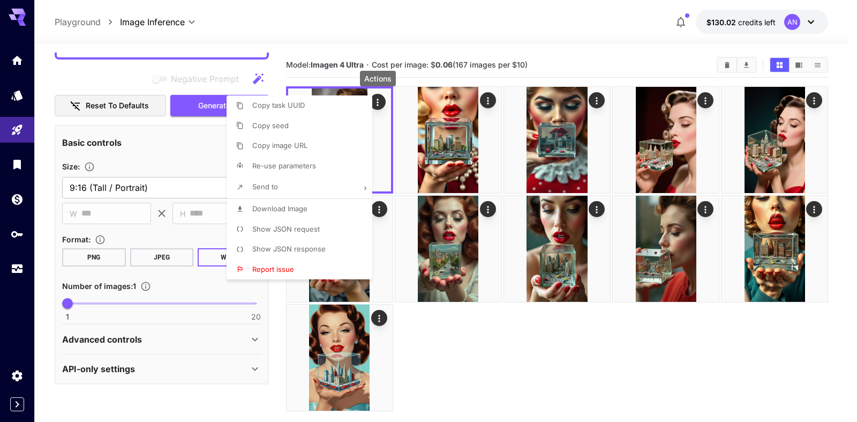
click at [286, 211] on span "Download Image" at bounding box center [279, 208] width 55 height 9
click at [511, 20] on div at bounding box center [428, 211] width 857 height 422
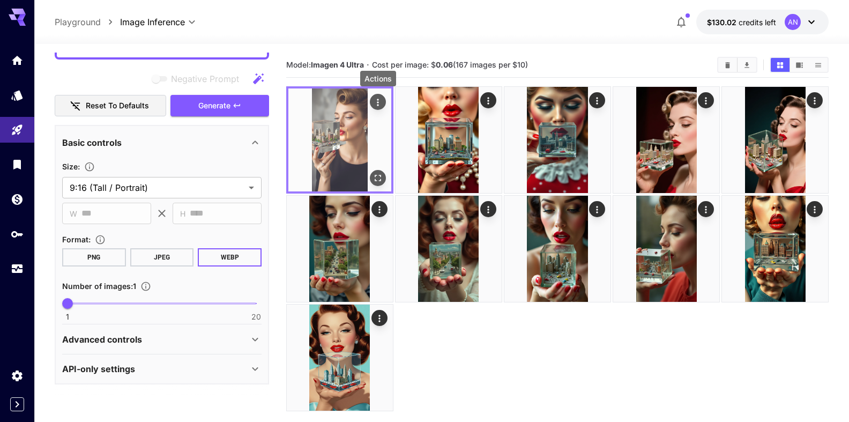
click at [377, 105] on icon "Actions" at bounding box center [377, 102] width 11 height 11
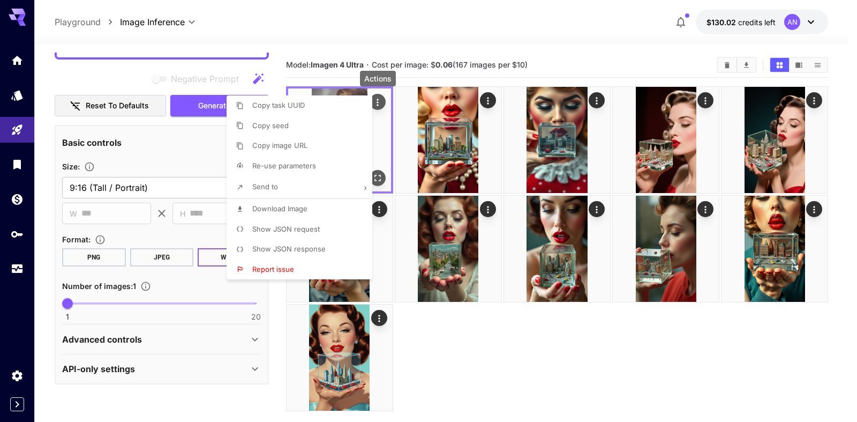
click at [377, 105] on div at bounding box center [428, 211] width 857 height 422
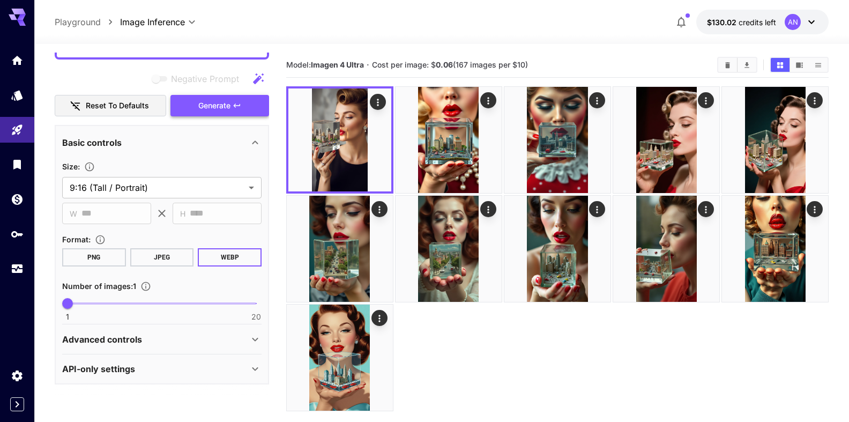
click at [223, 108] on span "Generate" at bounding box center [214, 105] width 32 height 13
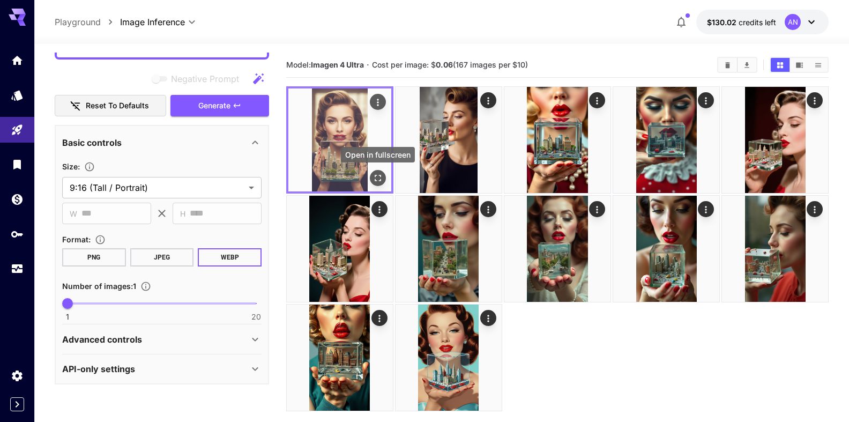
click at [382, 181] on icon "Open in fullscreen" at bounding box center [377, 177] width 11 height 11
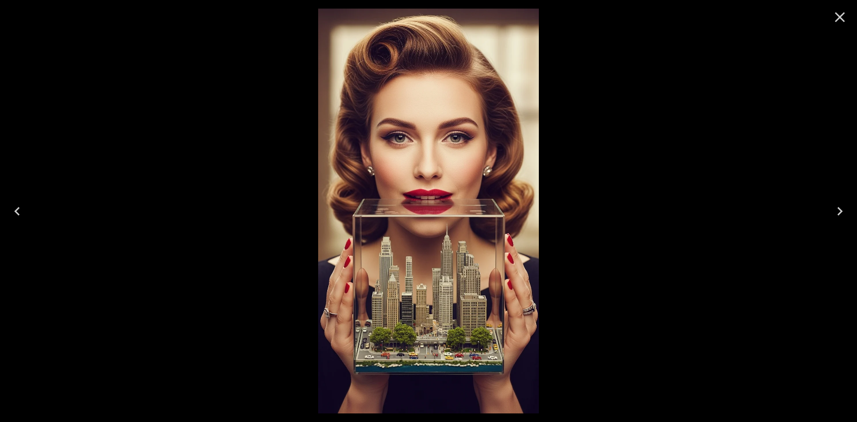
click at [847, 20] on icon "Close" at bounding box center [839, 17] width 17 height 17
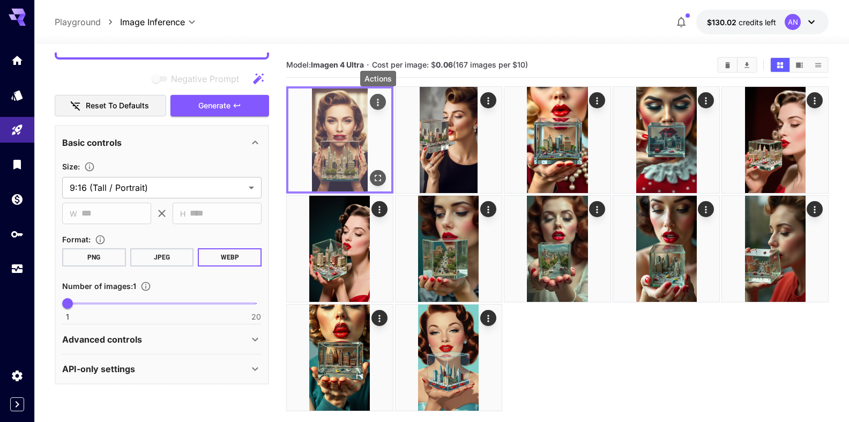
click at [375, 101] on icon "Actions" at bounding box center [377, 102] width 11 height 11
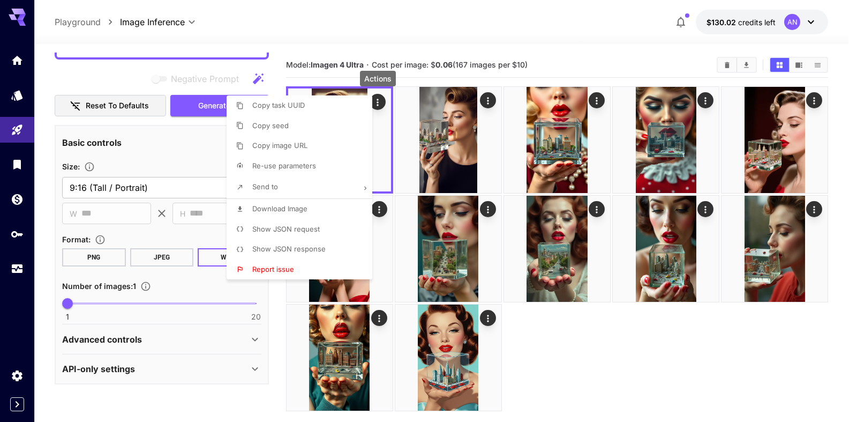
click at [297, 205] on span "Download Image" at bounding box center [279, 208] width 55 height 9
click at [731, 66] on div at bounding box center [428, 211] width 857 height 422
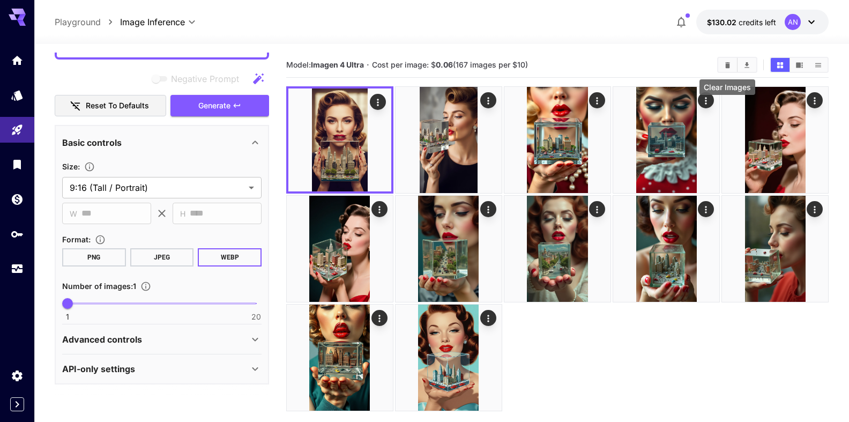
click at [729, 66] on icon "Clear Images" at bounding box center [727, 65] width 5 height 6
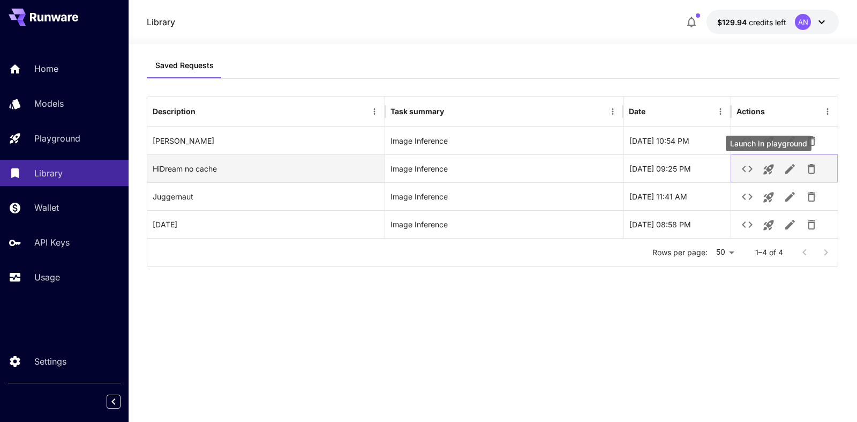
click at [769, 167] on icon "Launch in playground" at bounding box center [768, 169] width 10 height 10
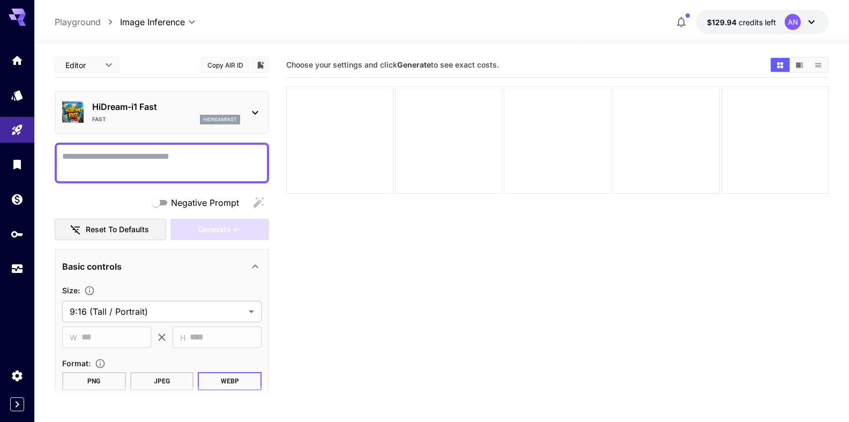
click at [112, 151] on textarea "Negative Prompt" at bounding box center [161, 163] width 199 height 26
type textarea "*"
type input "*******"
type textarea "*"
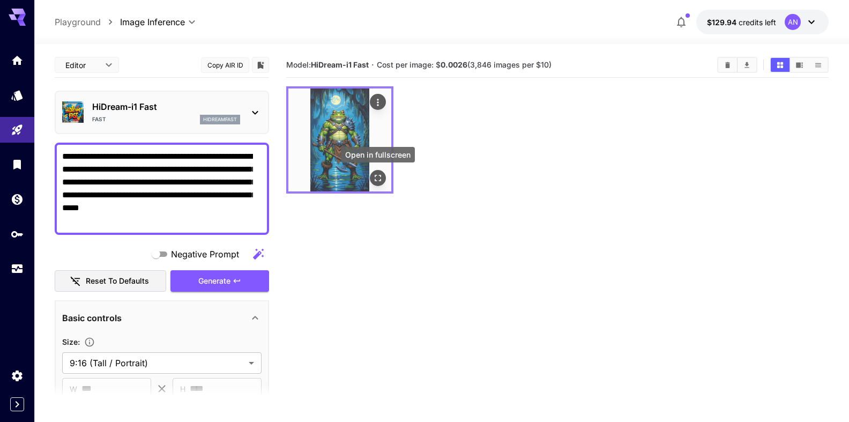
click at [376, 179] on icon "Open in fullscreen" at bounding box center [377, 177] width 11 height 11
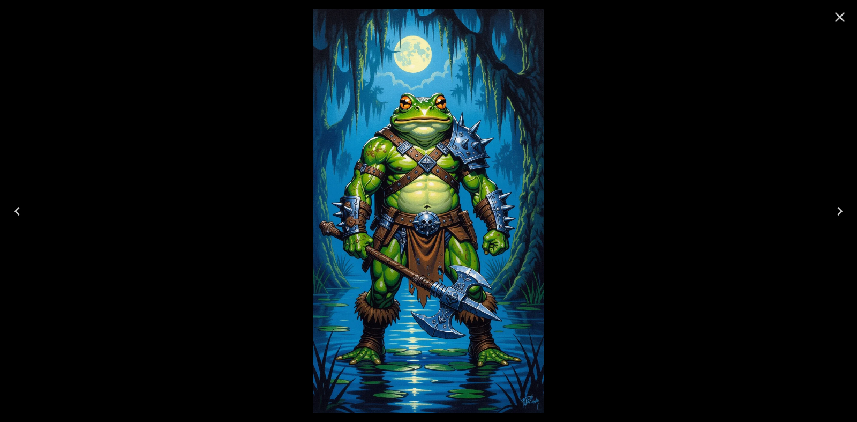
click at [835, 21] on icon "Close" at bounding box center [839, 17] width 17 height 17
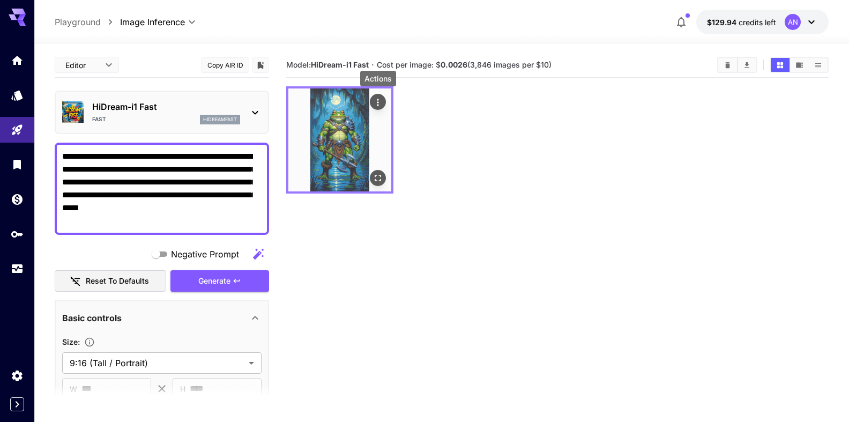
click at [381, 99] on icon "Actions" at bounding box center [377, 102] width 11 height 11
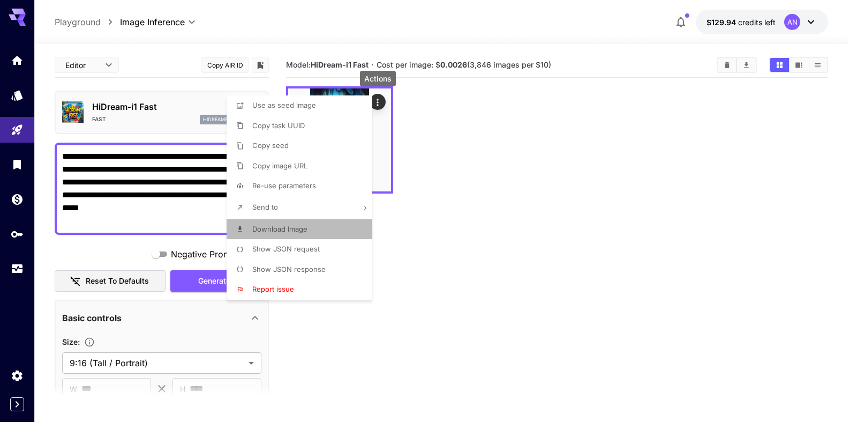
click at [296, 232] on span "Download Image" at bounding box center [279, 228] width 55 height 9
click at [169, 181] on div at bounding box center [428, 211] width 857 height 422
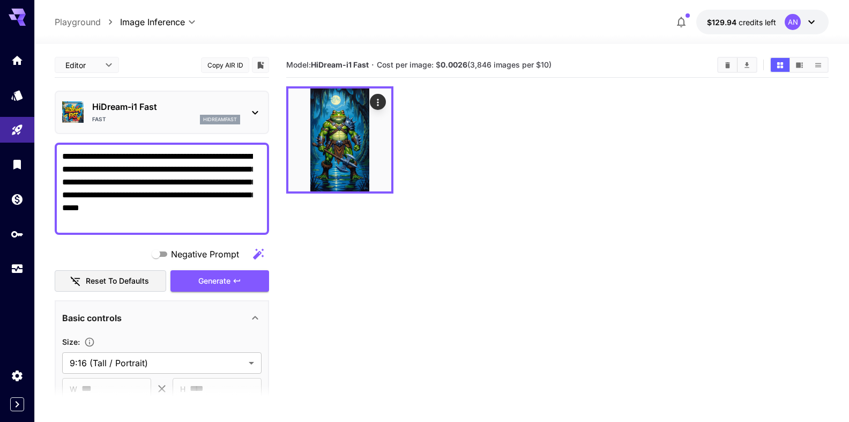
click at [252, 169] on textarea "**********" at bounding box center [157, 188] width 191 height 77
click at [202, 279] on span "Generate" at bounding box center [214, 280] width 32 height 13
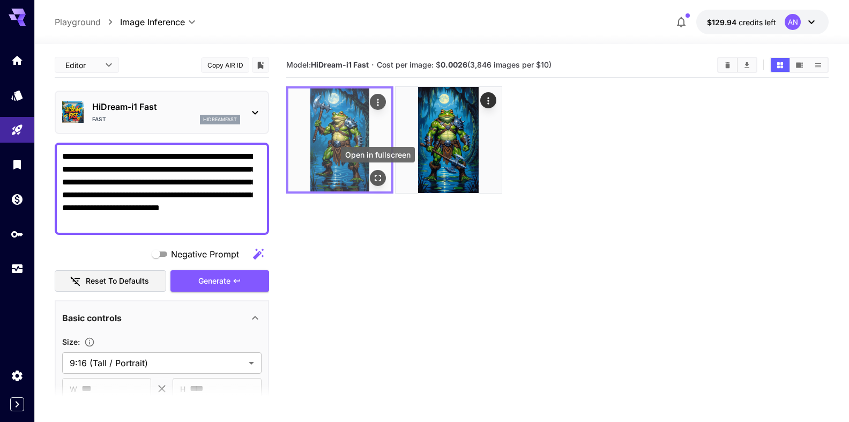
click at [379, 179] on icon "Open in fullscreen" at bounding box center [377, 177] width 11 height 11
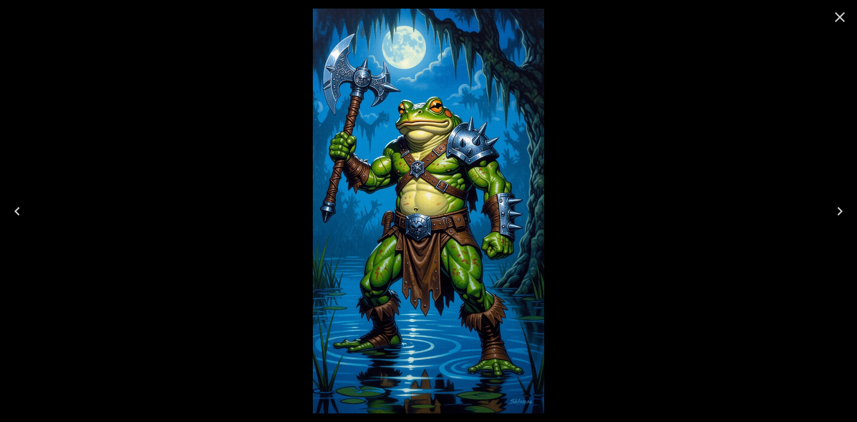
click at [839, 20] on icon "Close" at bounding box center [839, 17] width 17 height 17
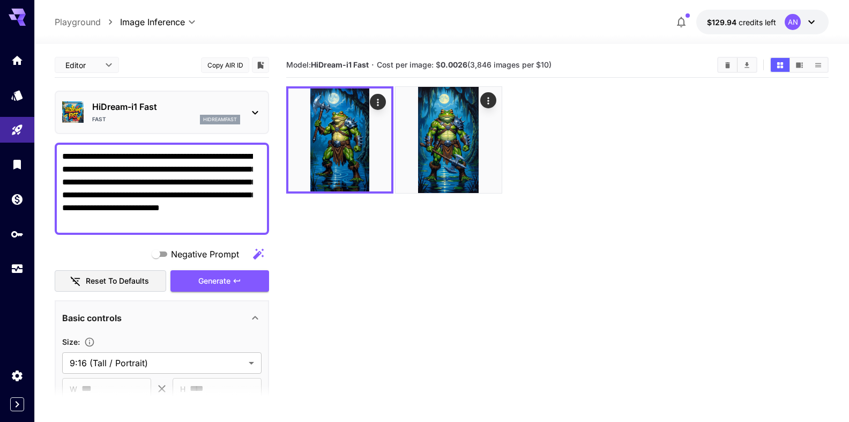
click at [62, 184] on div "**********" at bounding box center [162, 188] width 214 height 92
click at [252, 169] on textarea "**********" at bounding box center [157, 188] width 191 height 77
type textarea "**********"
click at [201, 284] on span "Generate" at bounding box center [214, 280] width 32 height 13
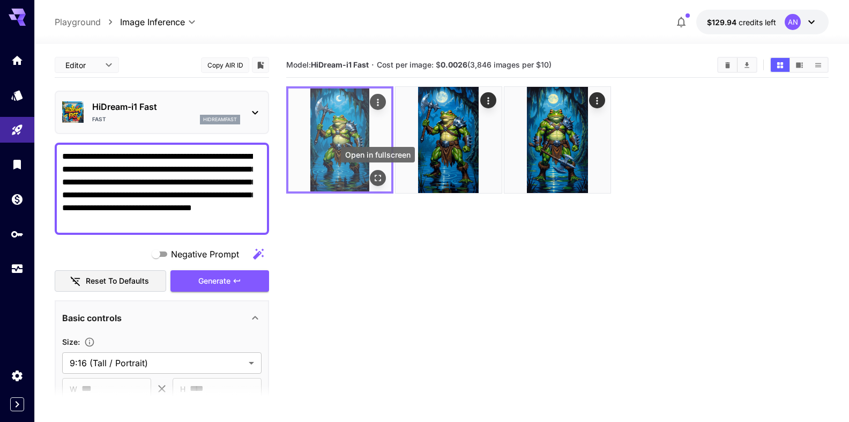
click at [382, 184] on button "Open in fullscreen" at bounding box center [378, 178] width 16 height 16
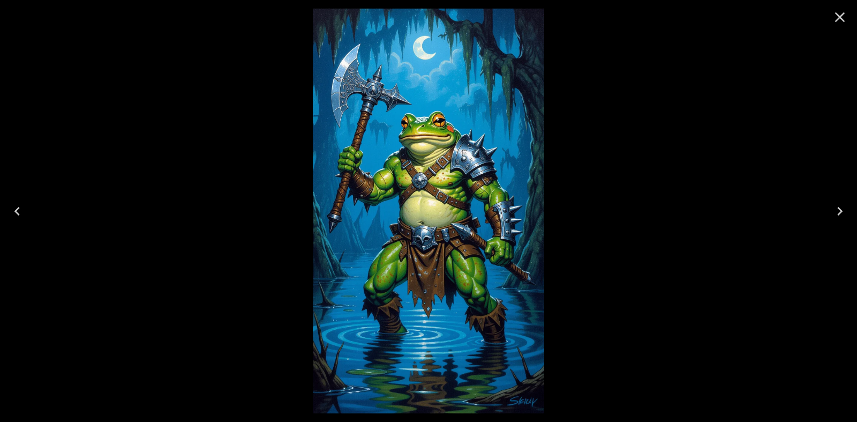
click at [843, 19] on icon "Close" at bounding box center [840, 17] width 10 height 10
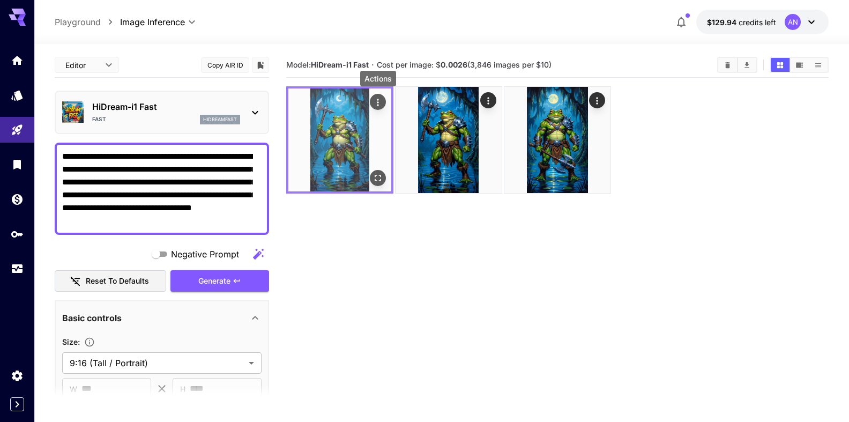
click at [372, 104] on icon "Actions" at bounding box center [377, 102] width 11 height 11
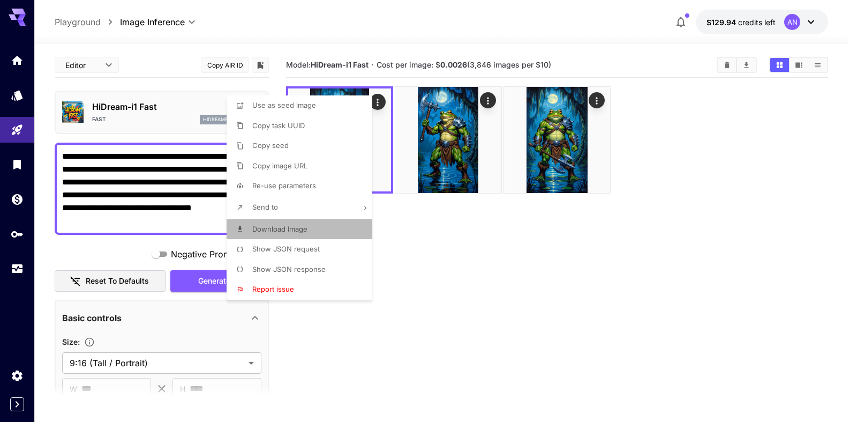
click at [280, 231] on span "Download Image" at bounding box center [279, 228] width 55 height 9
drag, startPoint x: 682, startPoint y: 91, endPoint x: 703, endPoint y: 81, distance: 22.3
click at [686, 91] on div at bounding box center [428, 211] width 857 height 422
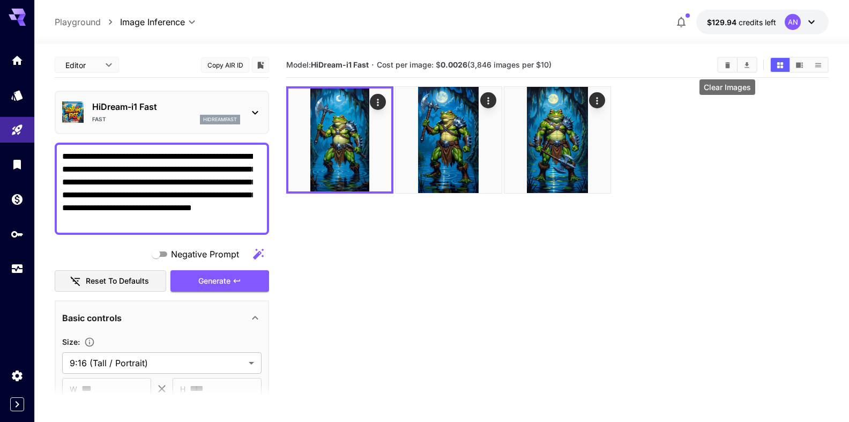
click at [728, 65] on icon "Clear Images" at bounding box center [727, 65] width 5 height 6
